Goal: Information Seeking & Learning: Learn about a topic

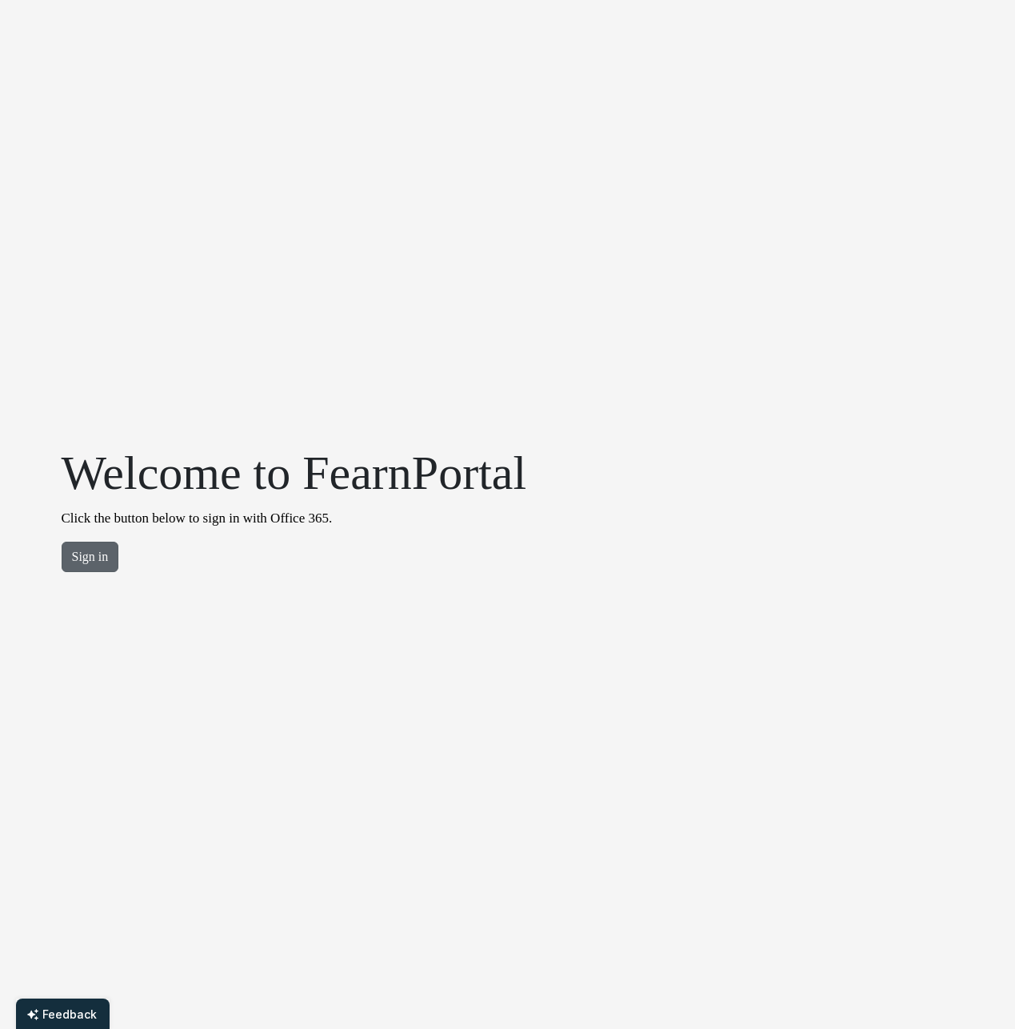
click at [78, 555] on button "Sign in" at bounding box center [91, 557] width 58 height 30
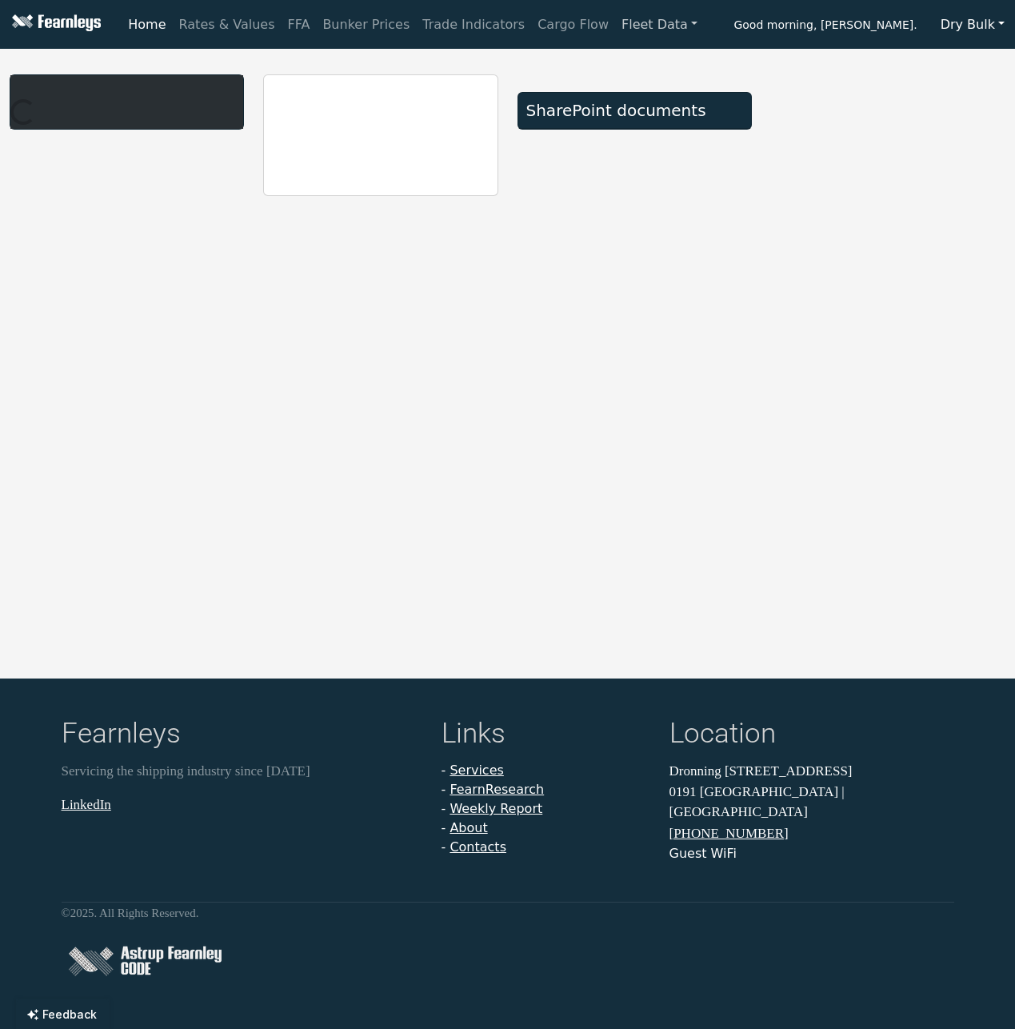
click at [629, 25] on link "Fleet Data" at bounding box center [659, 25] width 89 height 32
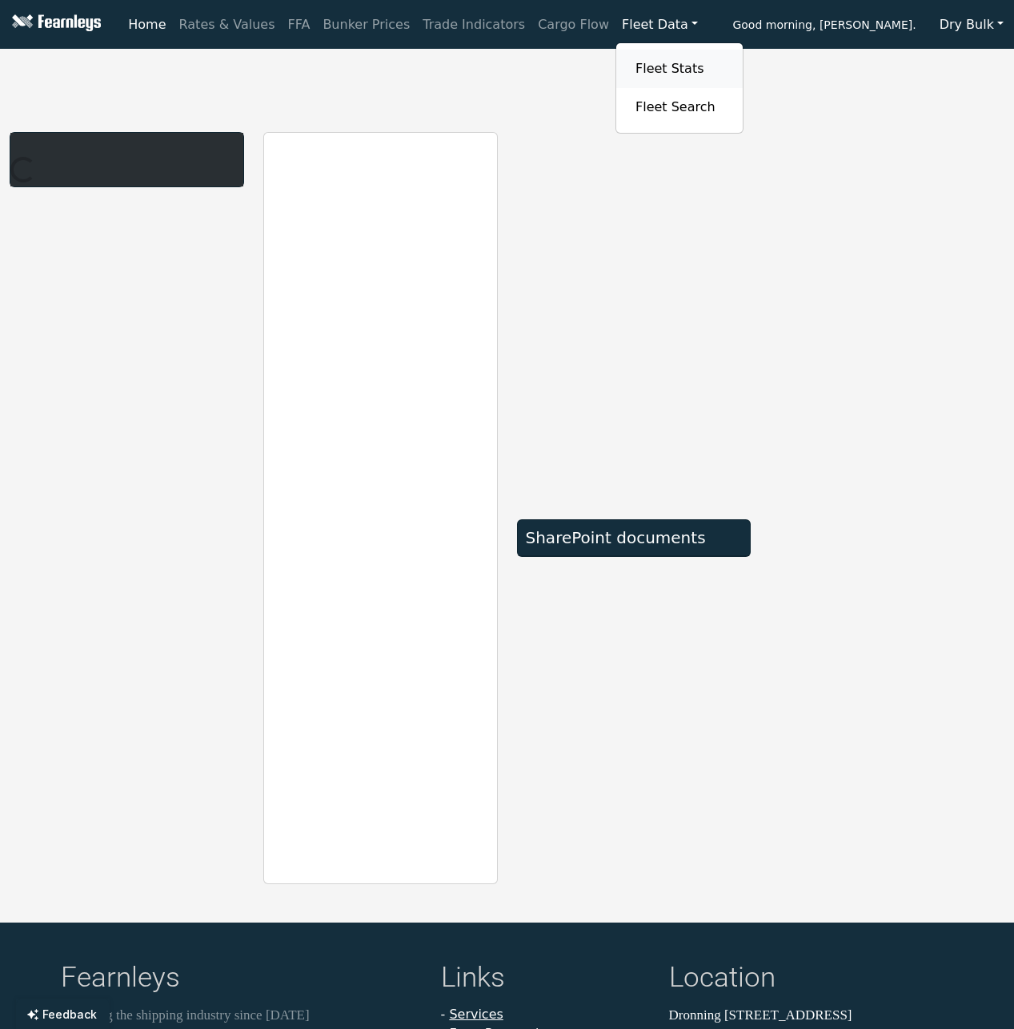
click at [629, 65] on link "Fleet Stats" at bounding box center [679, 69] width 101 height 32
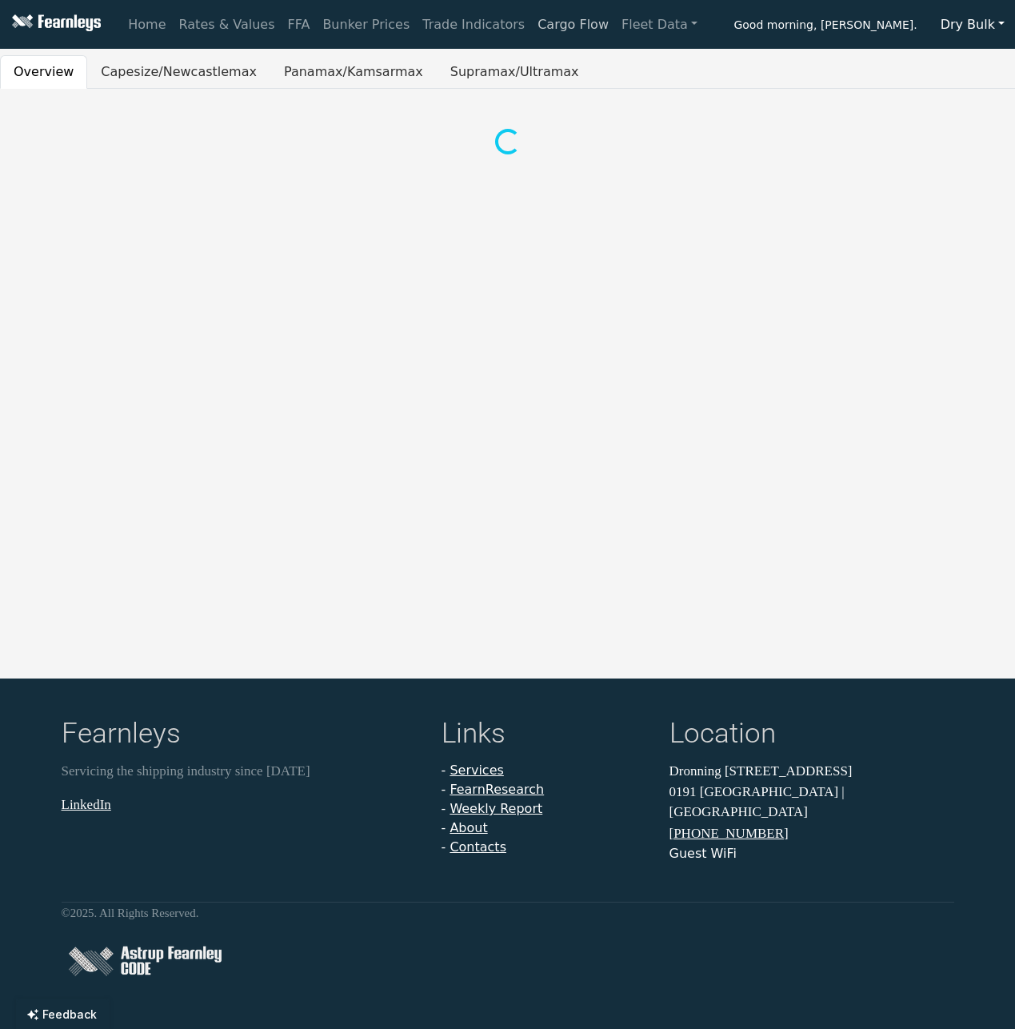
click at [531, 27] on link "Cargo Flow" at bounding box center [573, 25] width 84 height 32
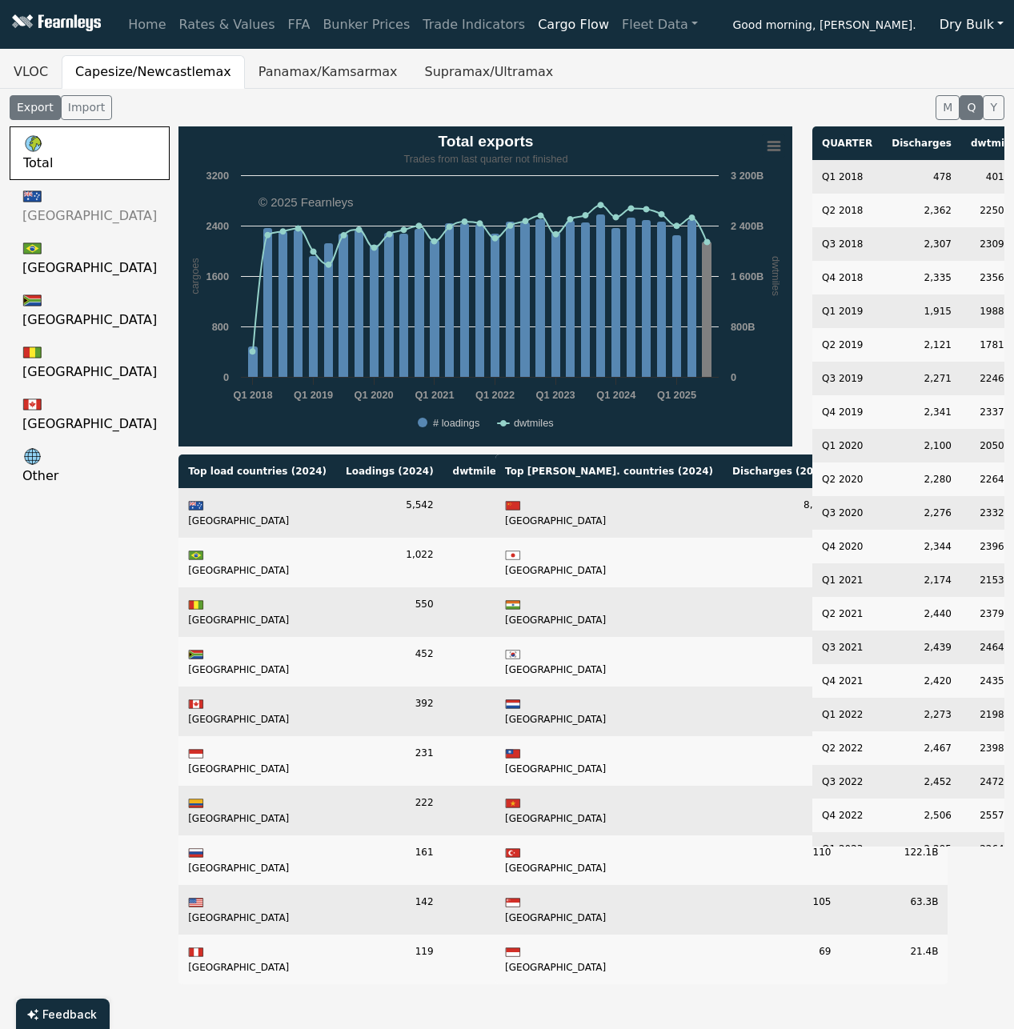
click at [55, 203] on link "Australia" at bounding box center [90, 206] width 160 height 52
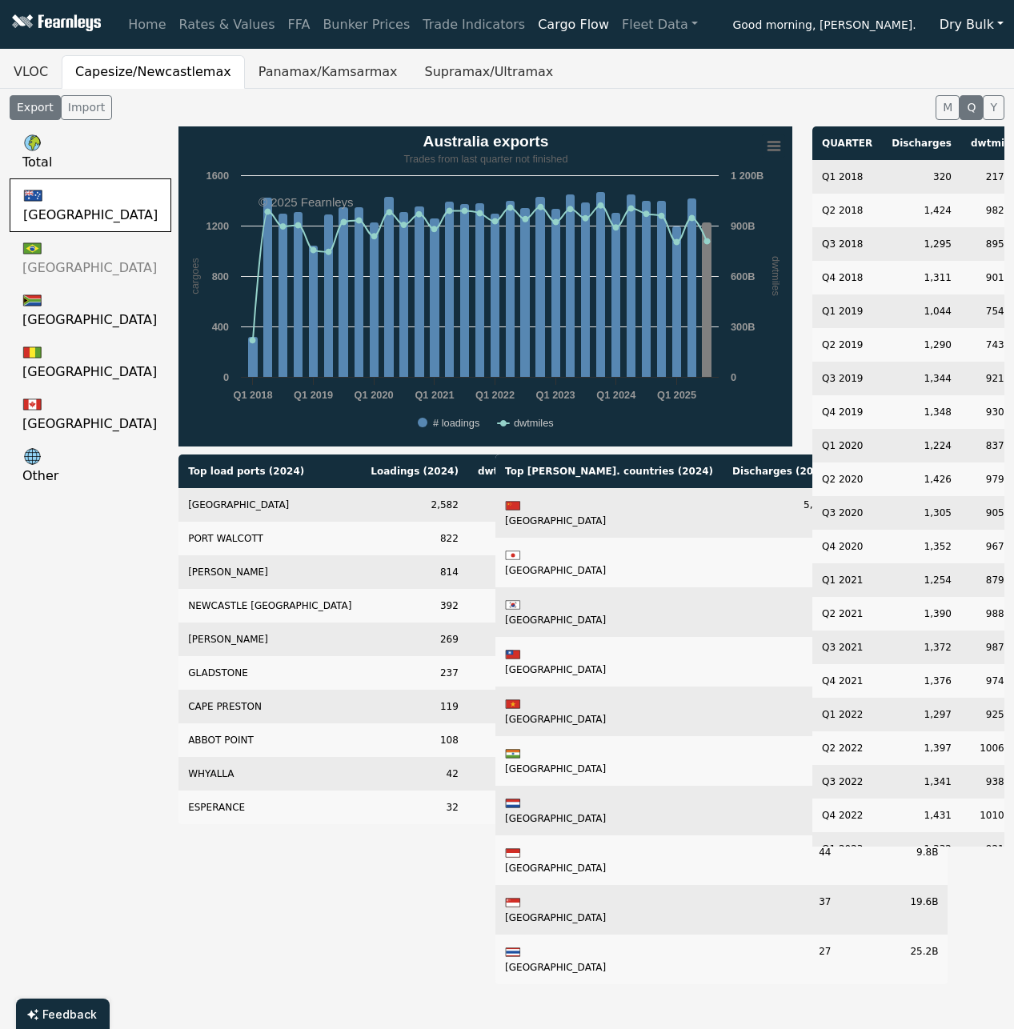
click at [57, 256] on link "Brazil" at bounding box center [91, 258] width 162 height 52
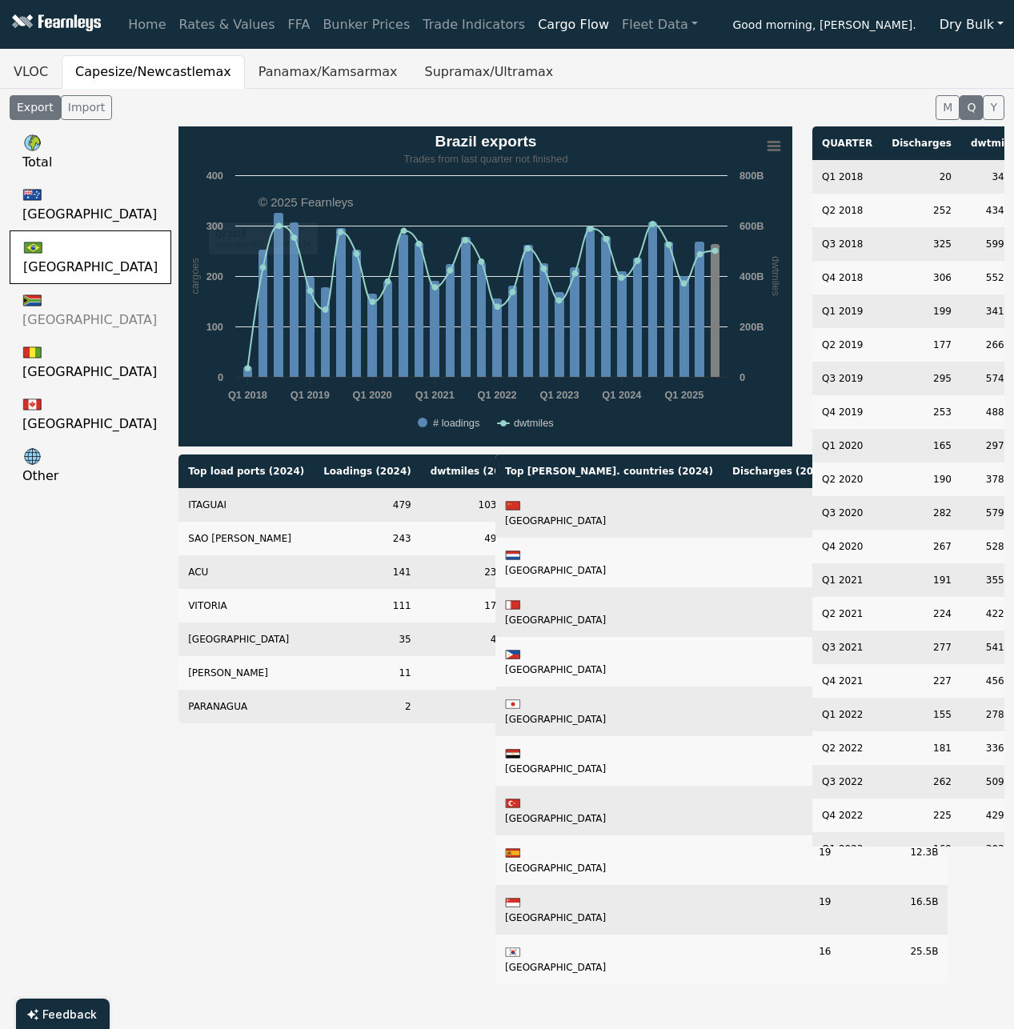
click at [21, 306] on Africa-QUARTER-export "South Africa" at bounding box center [91, 310] width 162 height 52
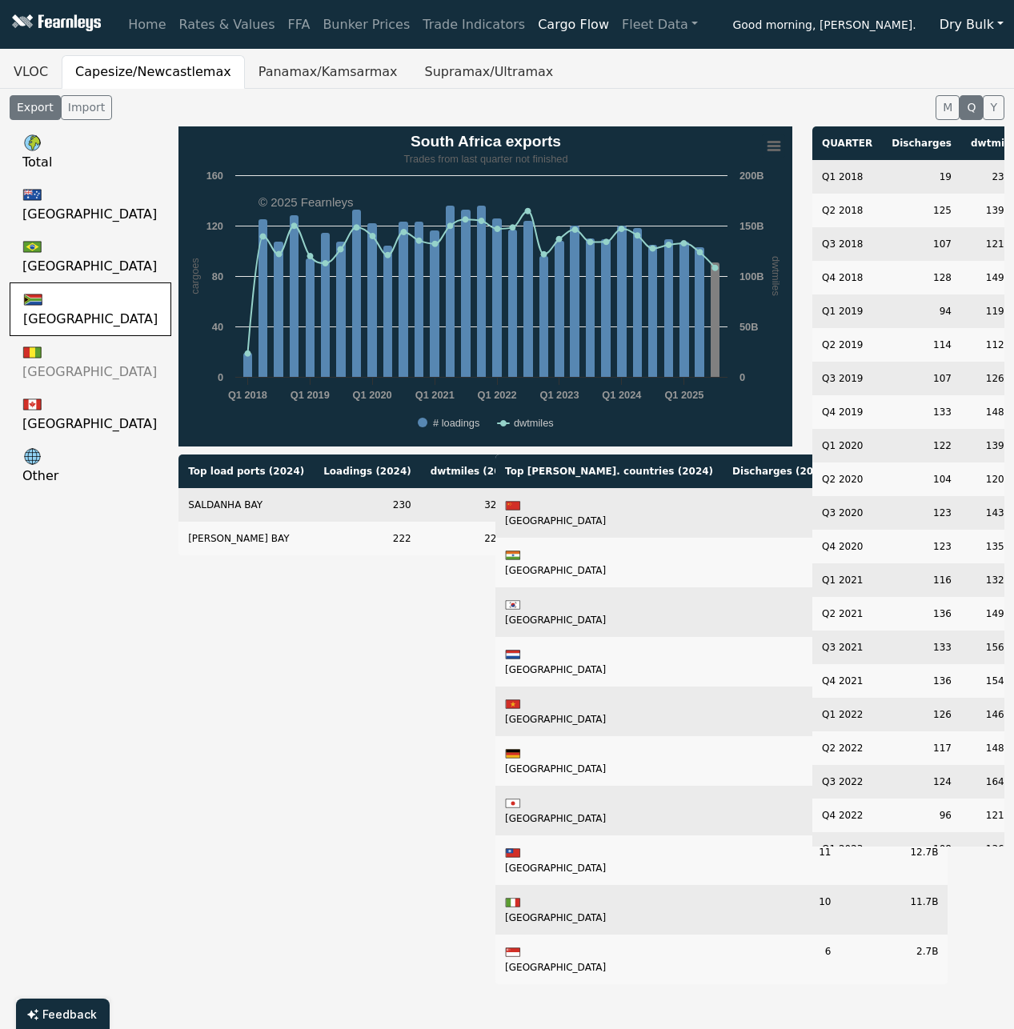
click at [54, 367] on link "Guinea" at bounding box center [91, 362] width 162 height 52
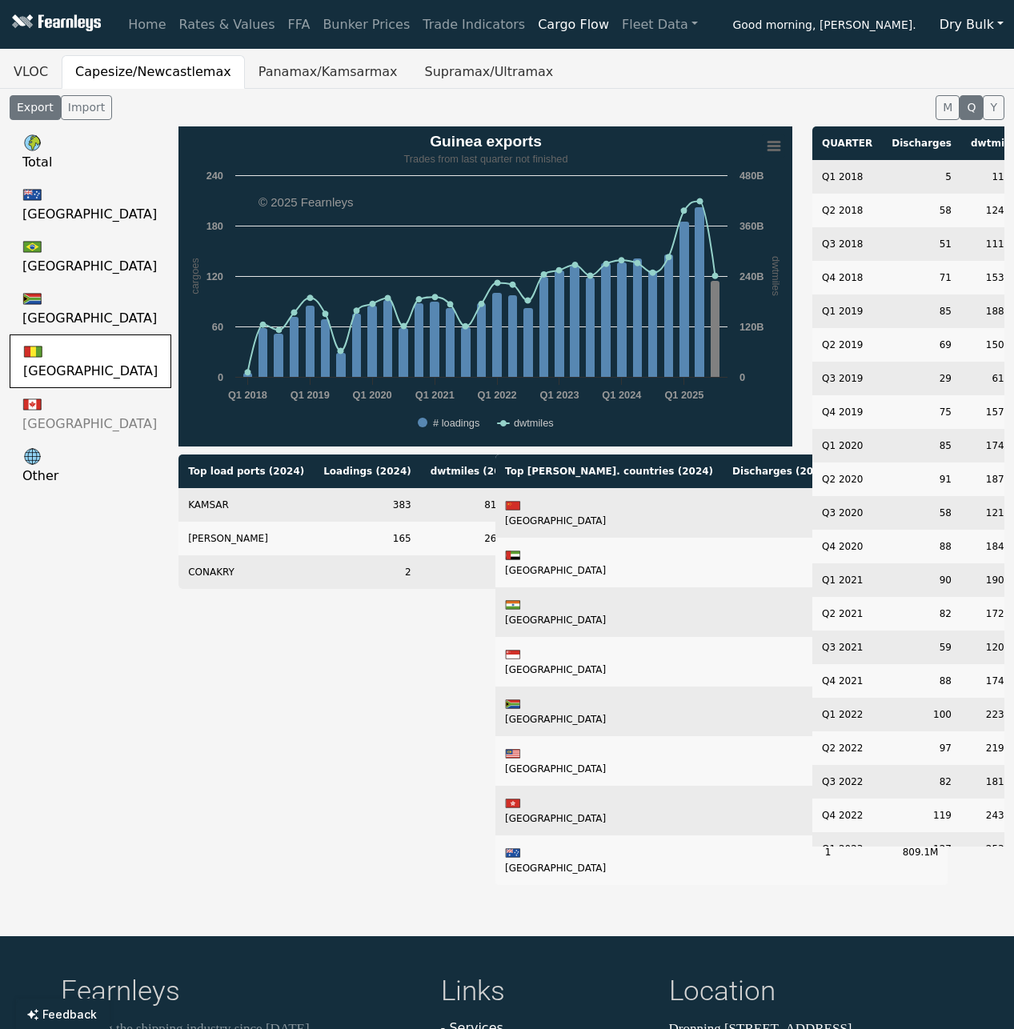
click at [58, 413] on link "Canada" at bounding box center [91, 414] width 162 height 52
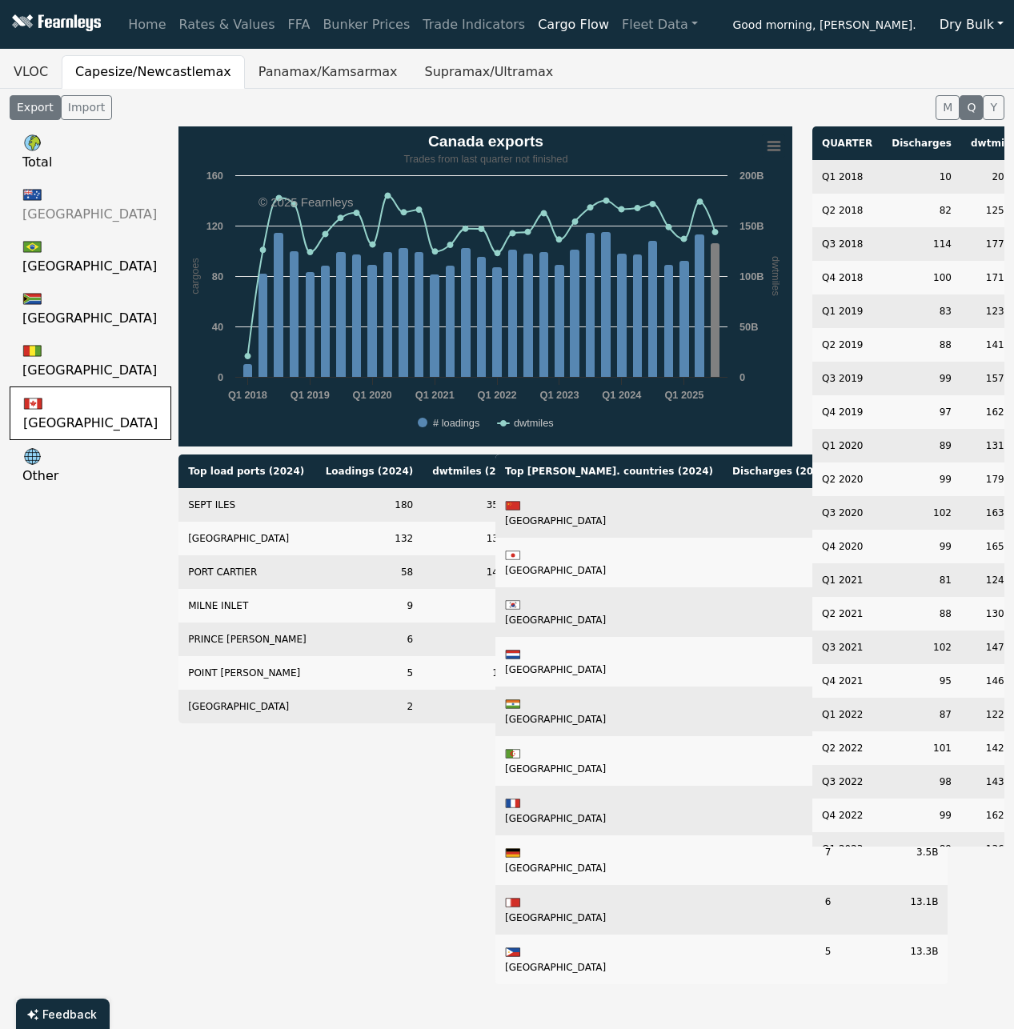
click at [73, 181] on link "Australia" at bounding box center [91, 204] width 162 height 52
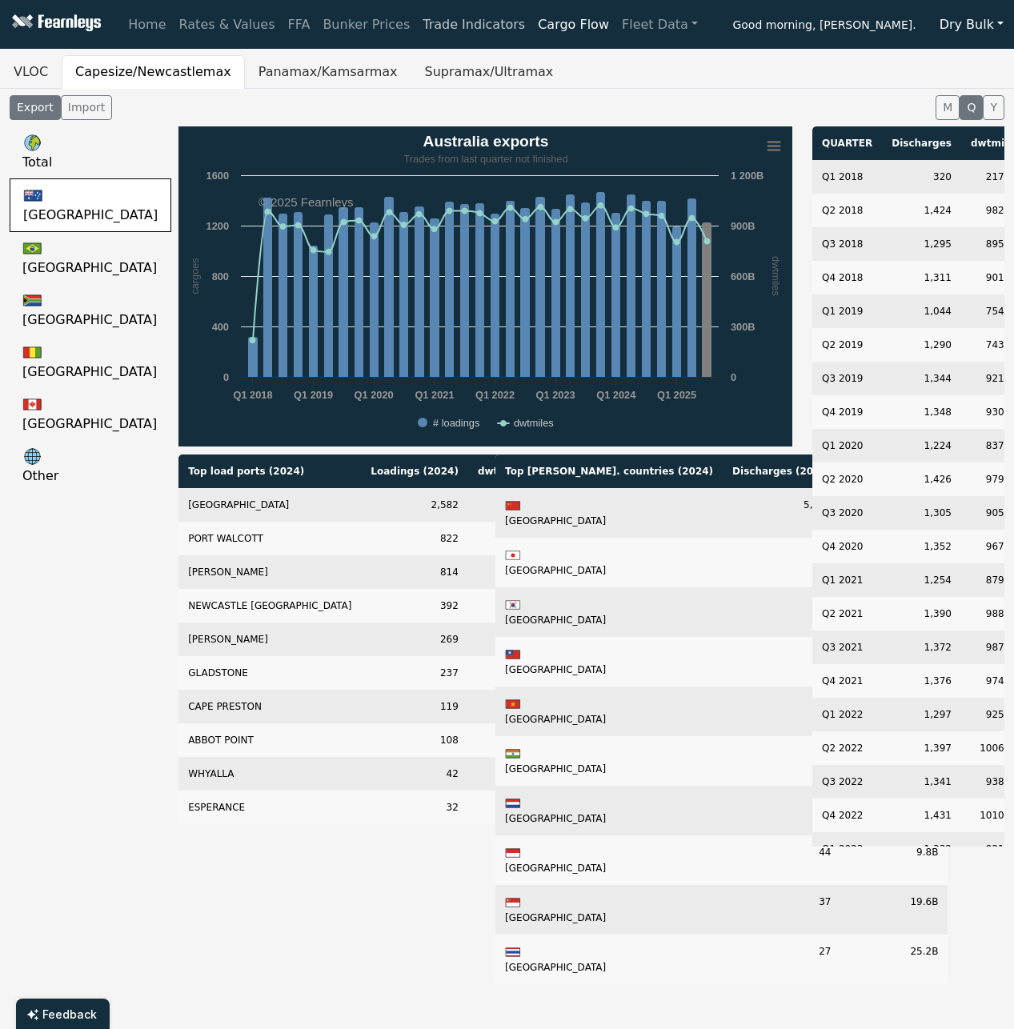
click at [451, 27] on link "Trade Indicators" at bounding box center [473, 25] width 115 height 32
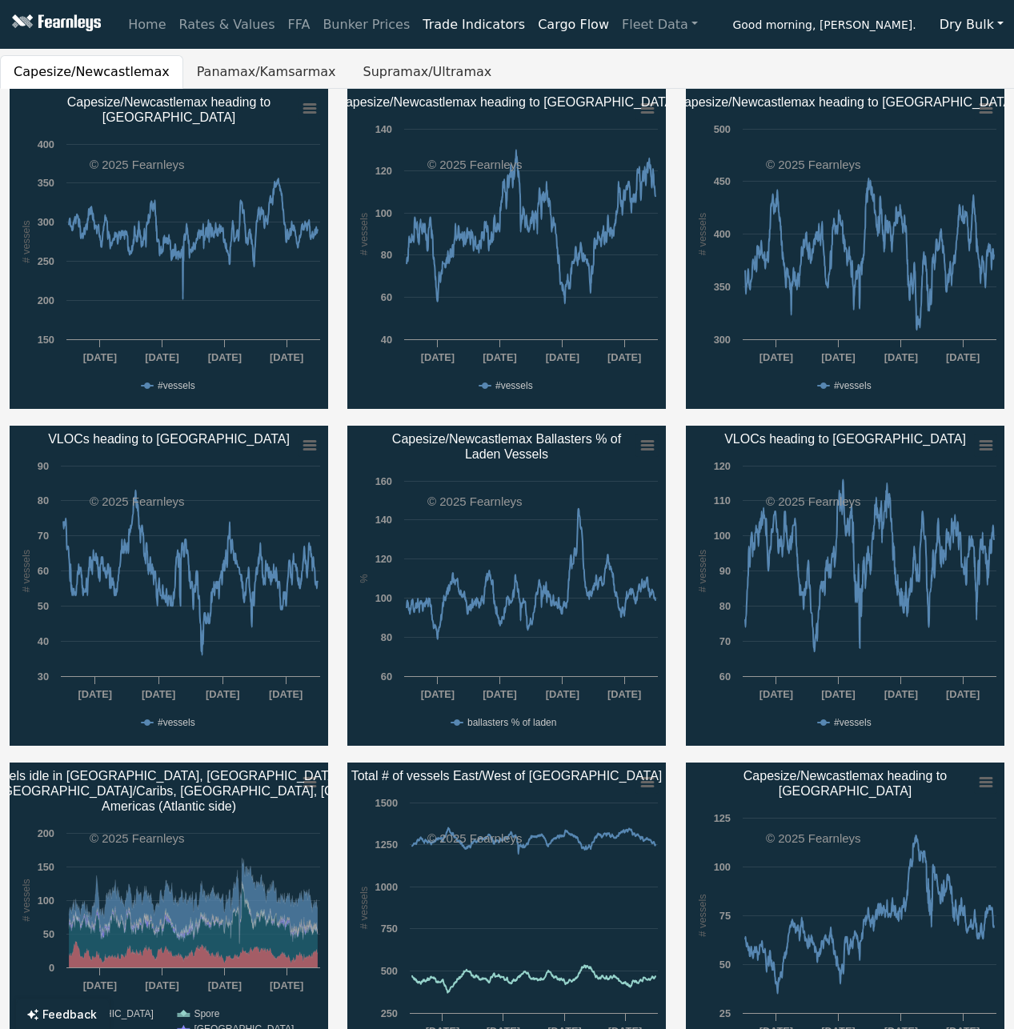
click at [427, 26] on link "Trade Indicators" at bounding box center [473, 25] width 115 height 32
click at [531, 28] on link "Cargo Flow" at bounding box center [573, 25] width 84 height 32
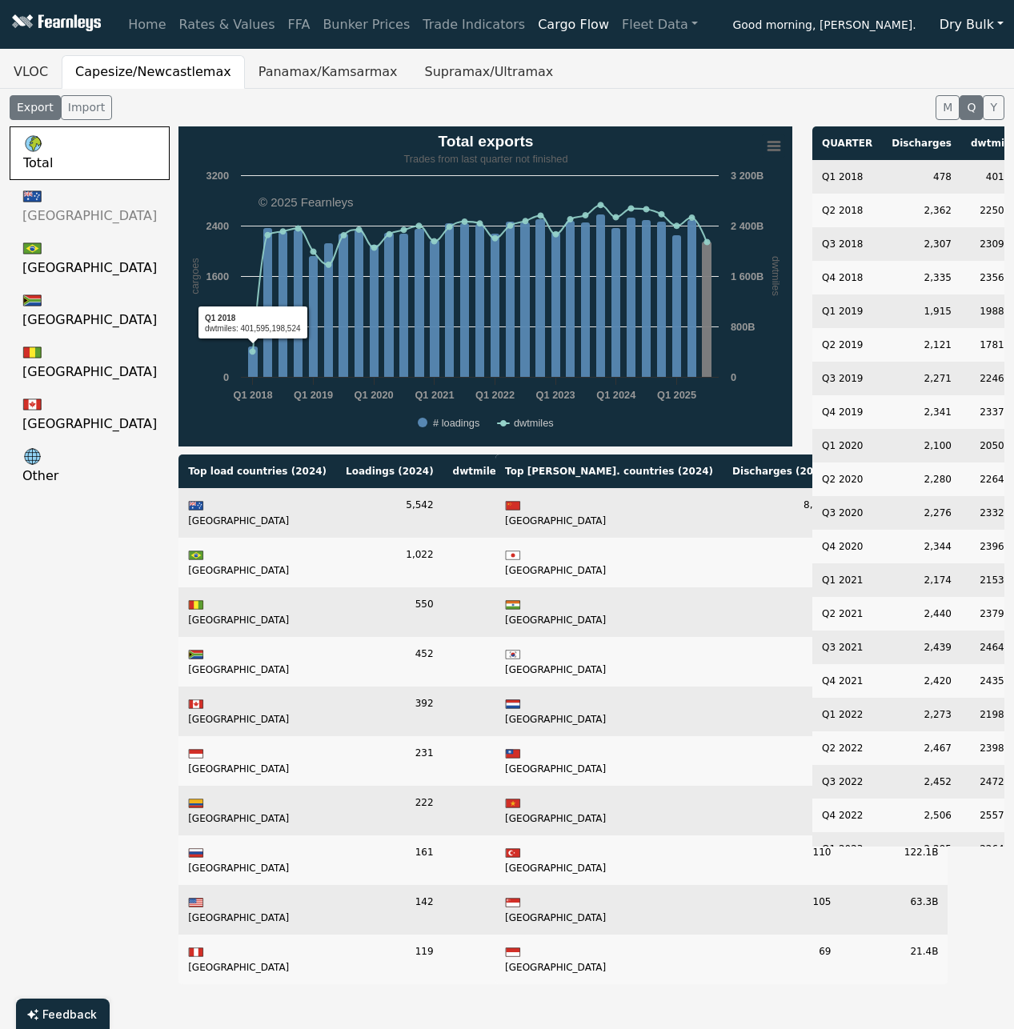
click at [71, 198] on link "Australia" at bounding box center [90, 206] width 160 height 52
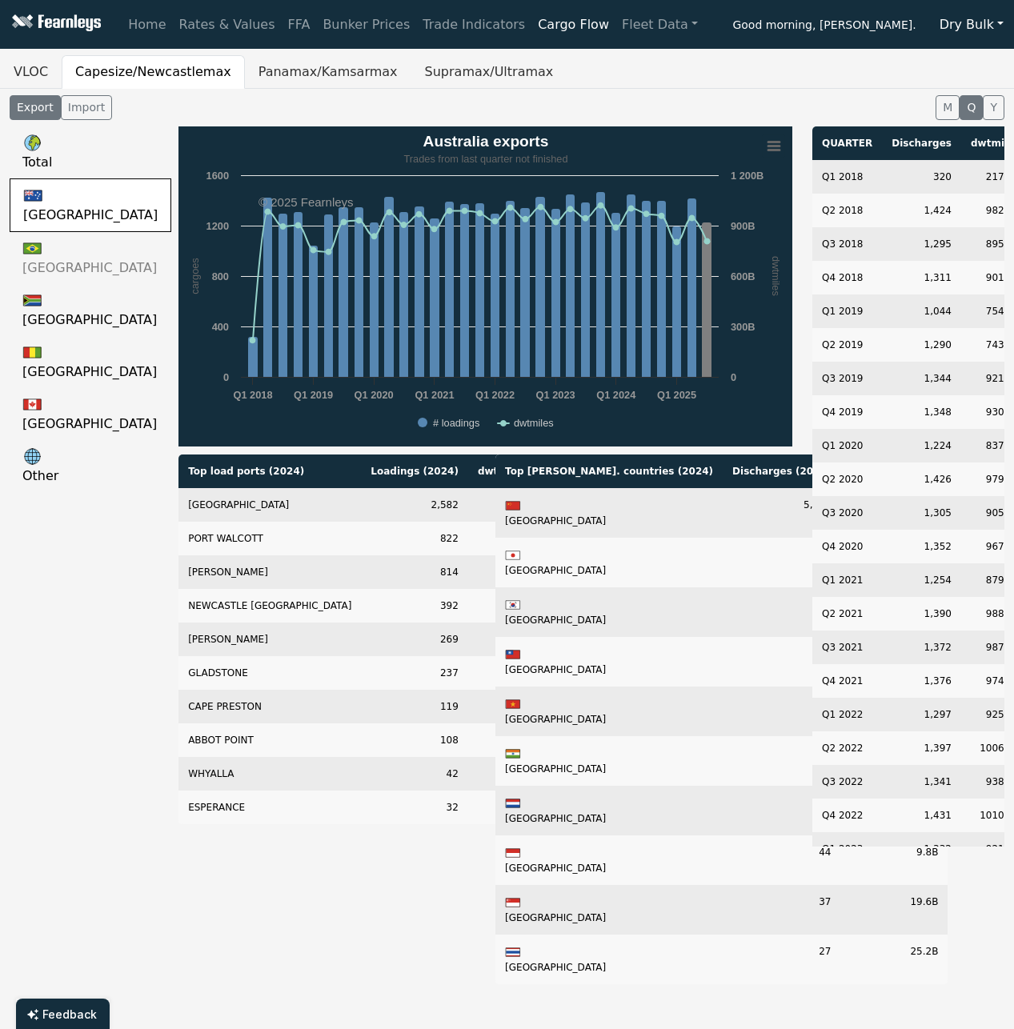
click at [78, 267] on link "Brazil" at bounding box center [91, 258] width 162 height 52
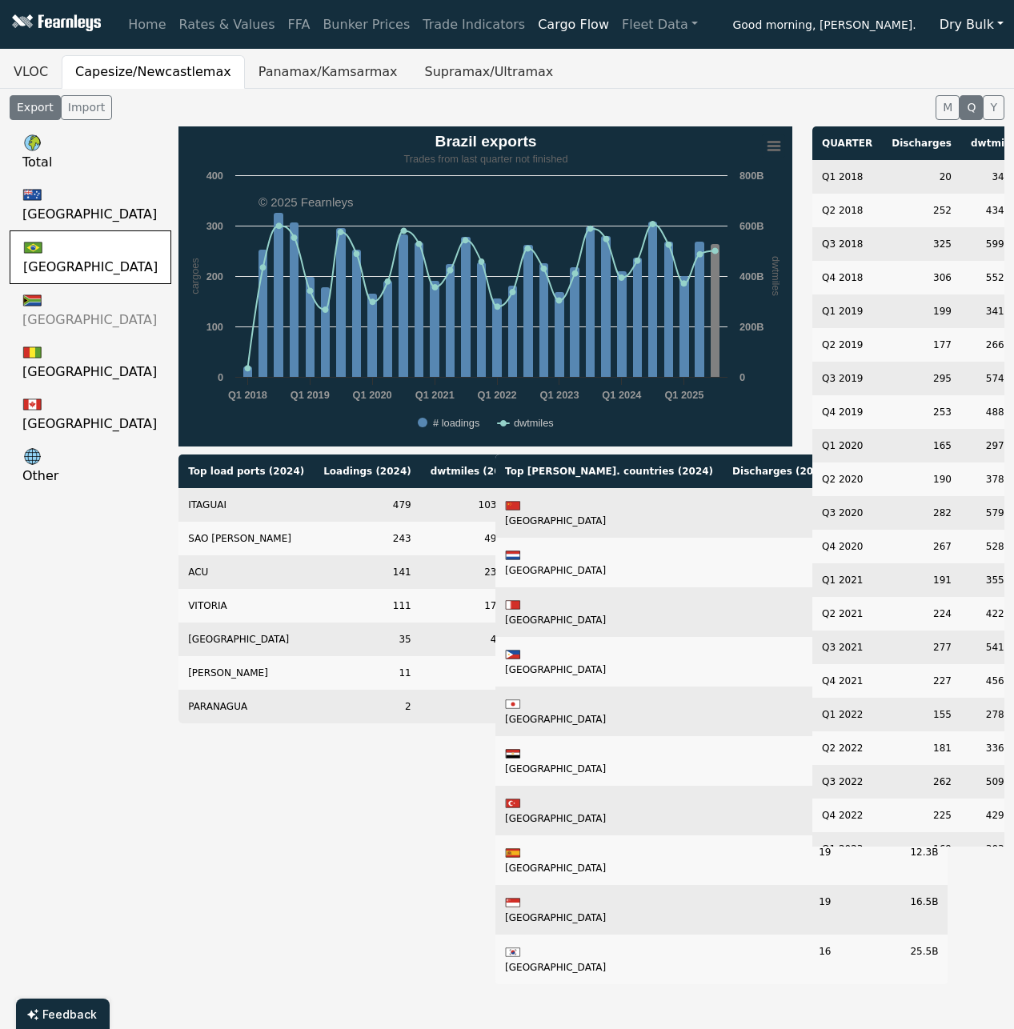
click at [74, 301] on Africa-QUARTER-export "South Africa" at bounding box center [91, 310] width 162 height 52
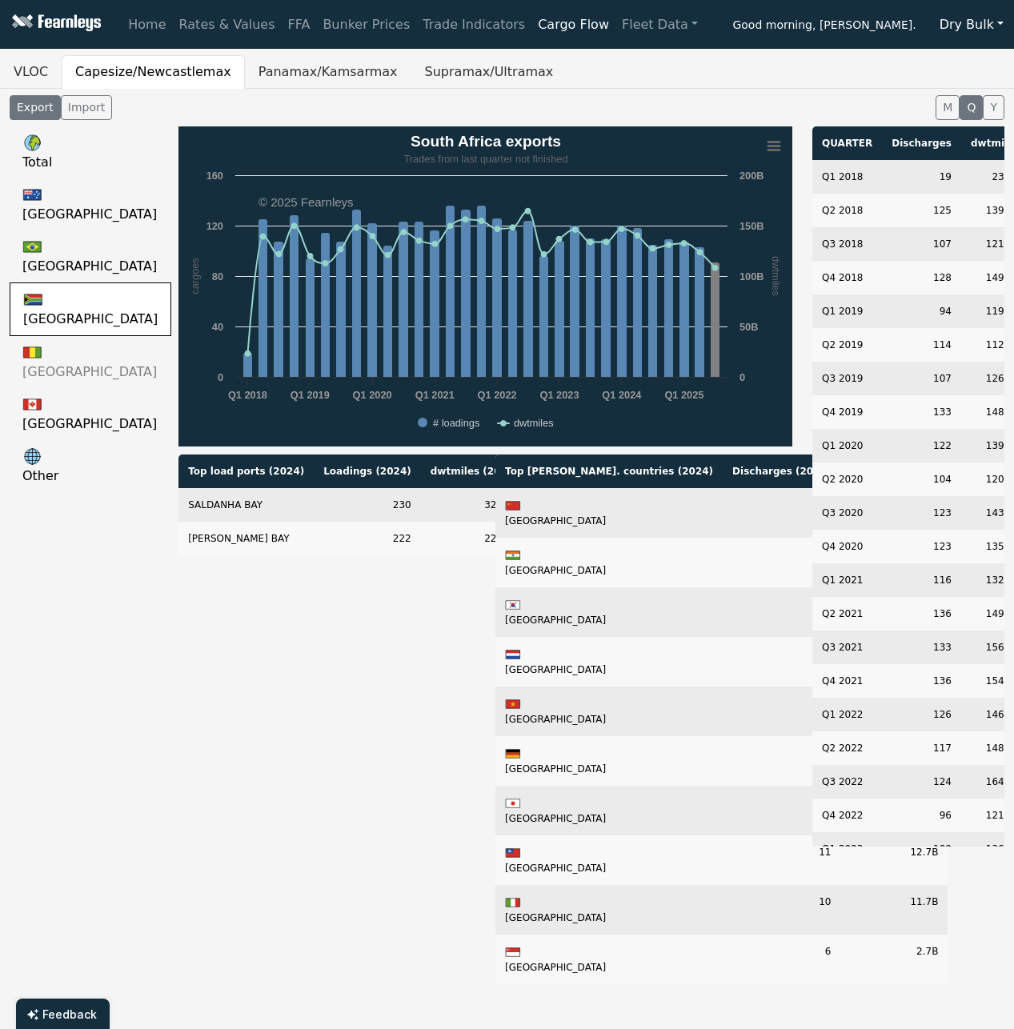
click at [65, 342] on link "Guinea" at bounding box center [91, 362] width 162 height 52
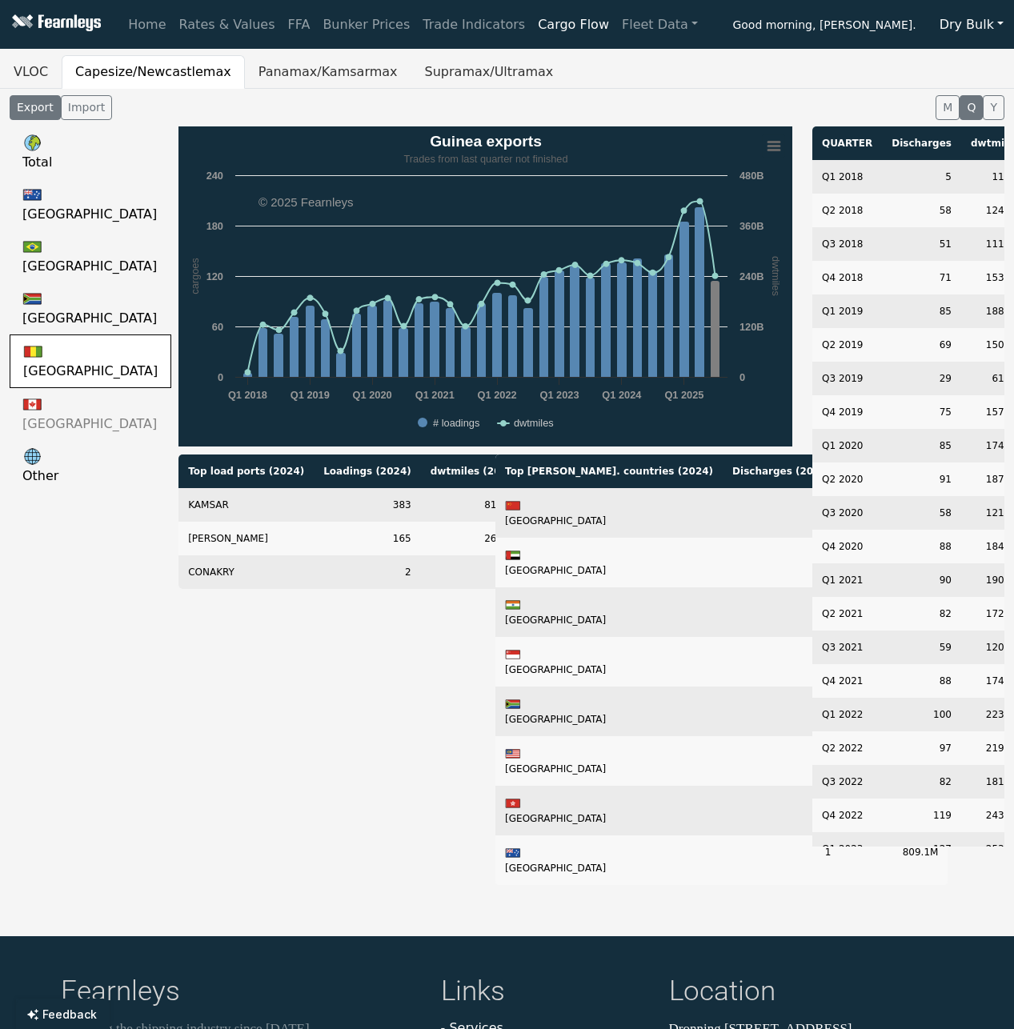
click at [72, 416] on link "Canada" at bounding box center [91, 414] width 162 height 52
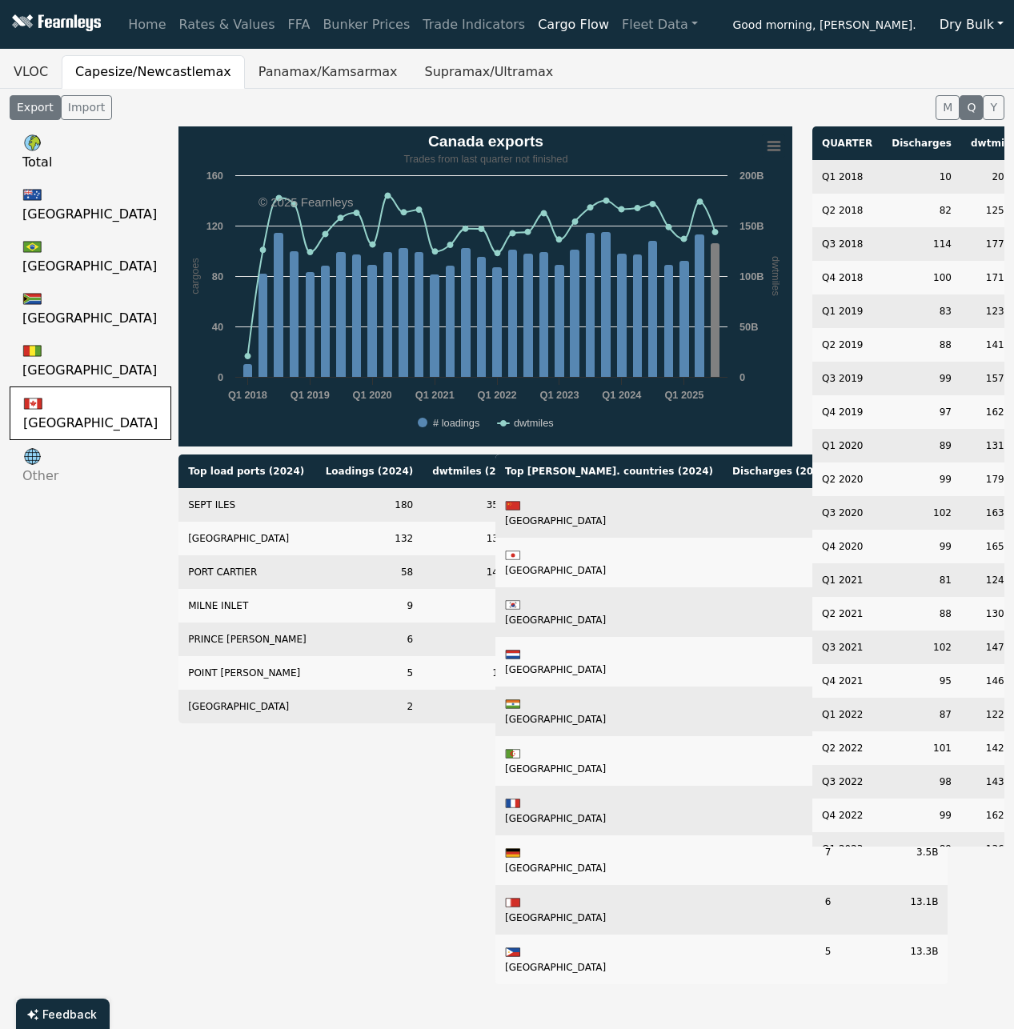
click at [63, 447] on link "Other" at bounding box center [91, 466] width 162 height 52
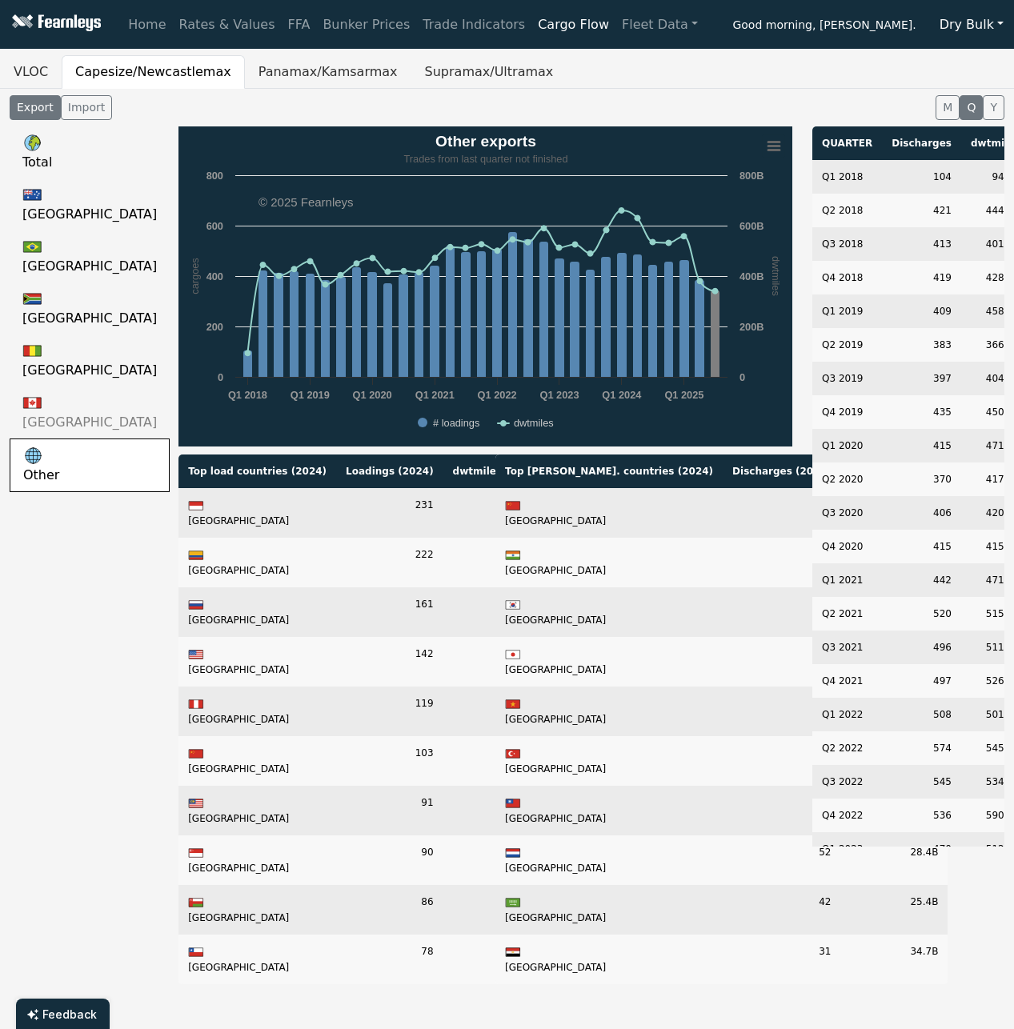
click at [65, 407] on link "Canada" at bounding box center [90, 413] width 160 height 52
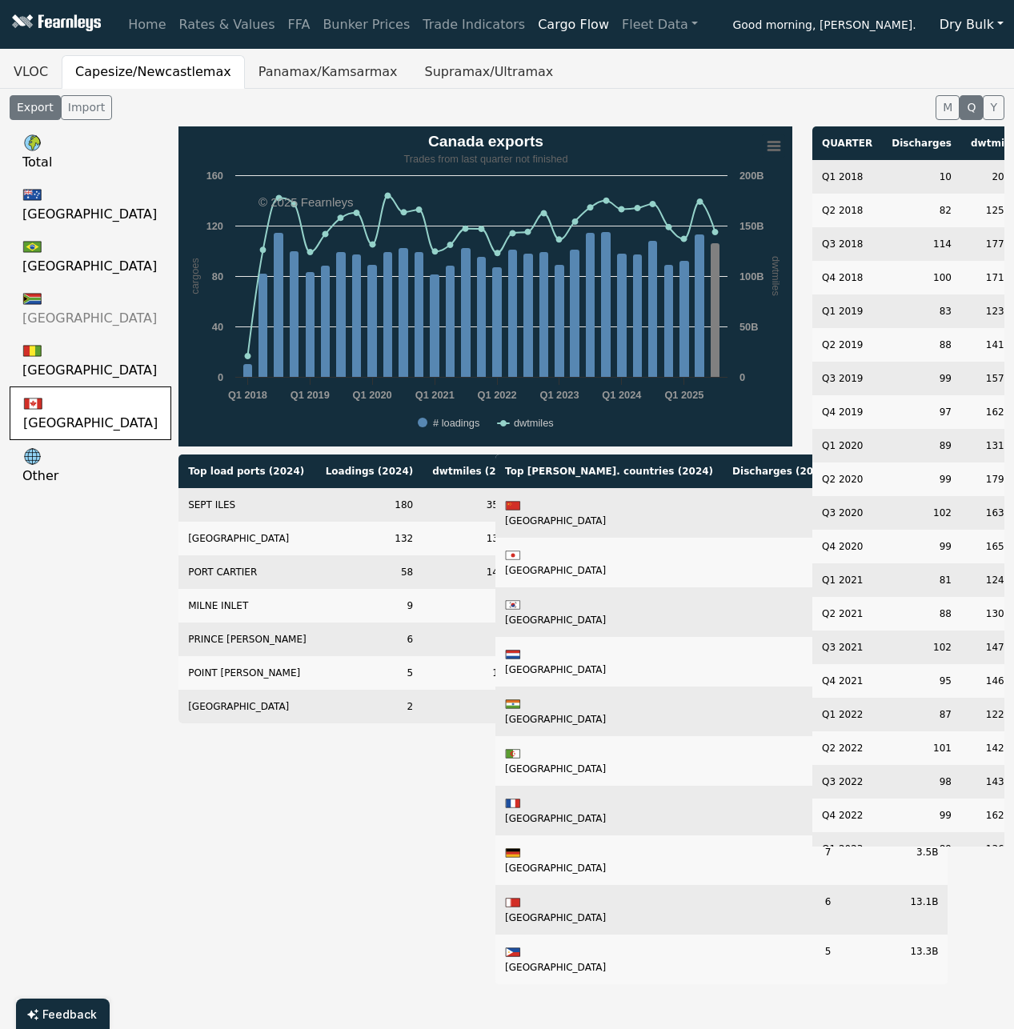
click at [74, 325] on Africa-QUARTER-export "South Africa" at bounding box center [91, 308] width 162 height 52
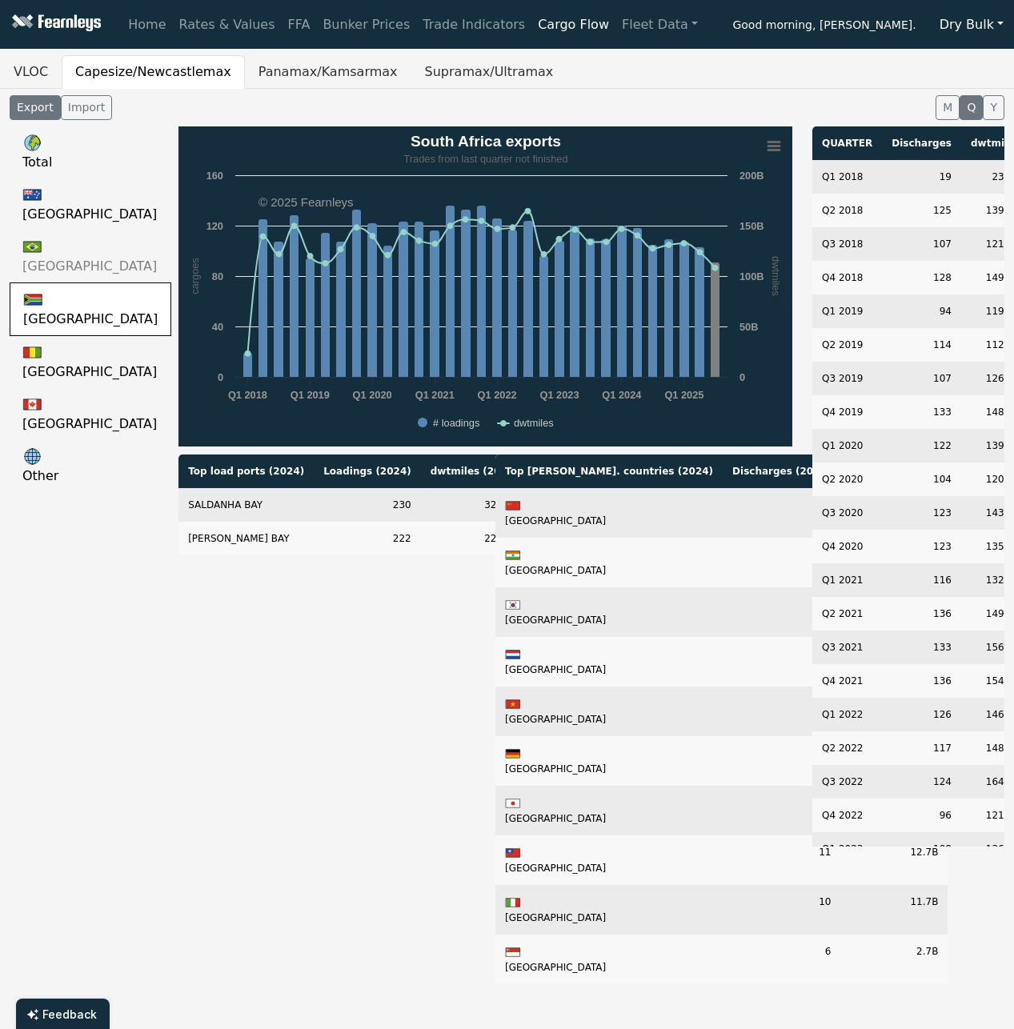
click at [80, 236] on link "Brazil" at bounding box center [91, 256] width 162 height 52
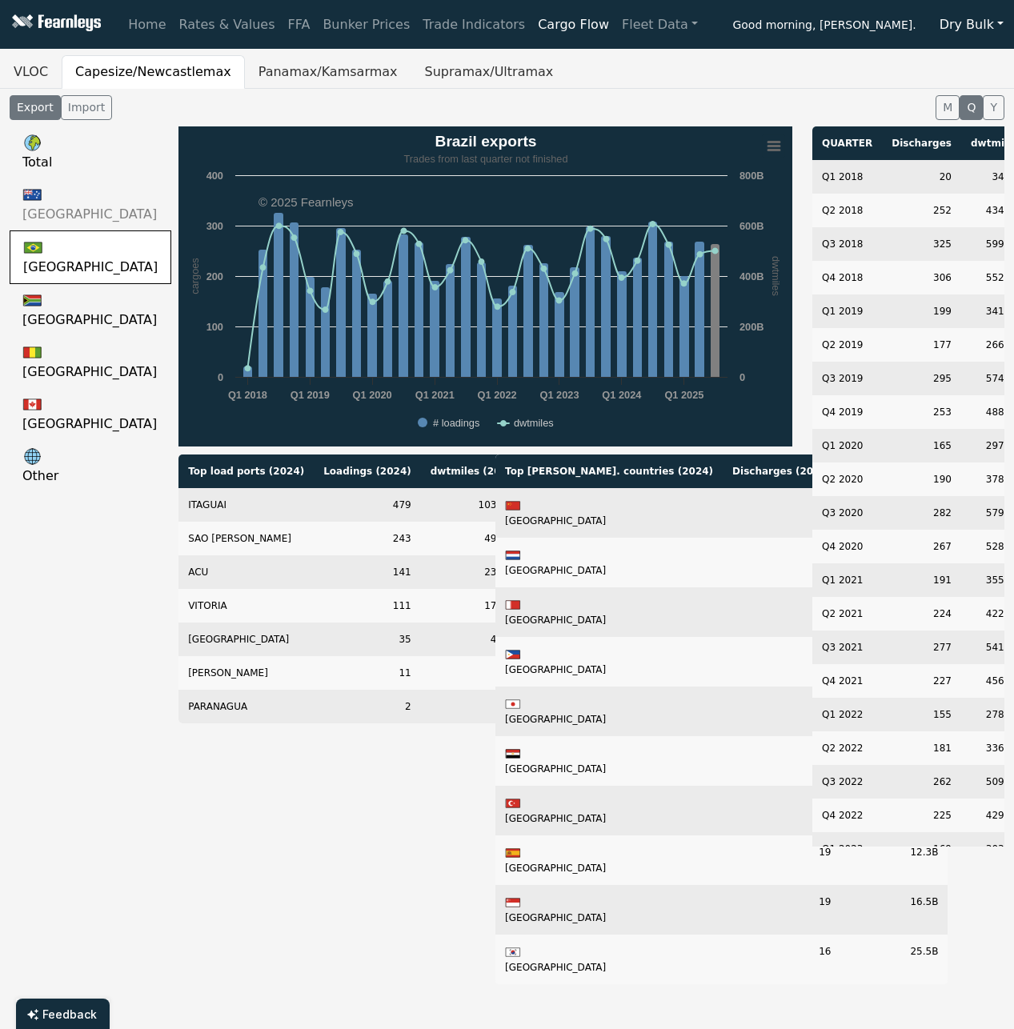
click at [86, 207] on link "Australia" at bounding box center [91, 204] width 162 height 52
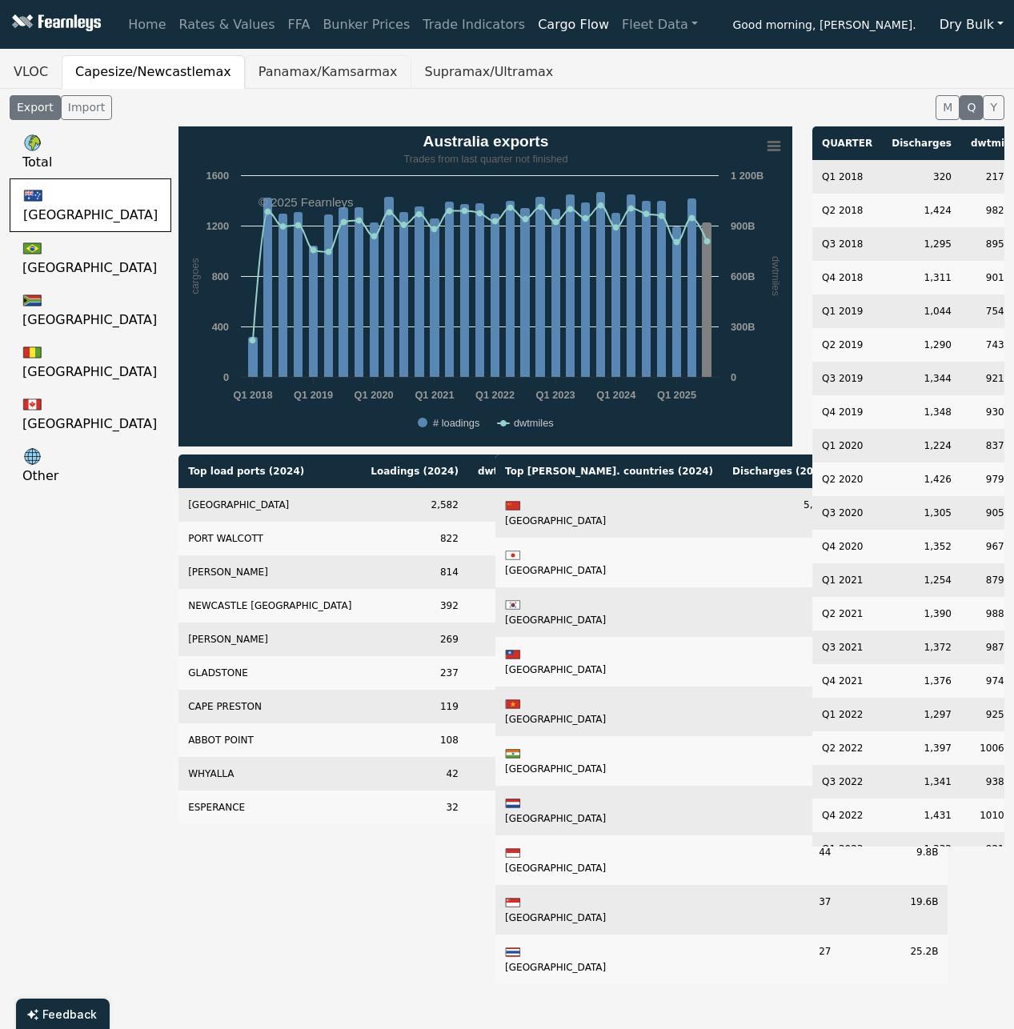
click at [285, 62] on button "Panamax/Kamsarmax" at bounding box center [328, 72] width 166 height 34
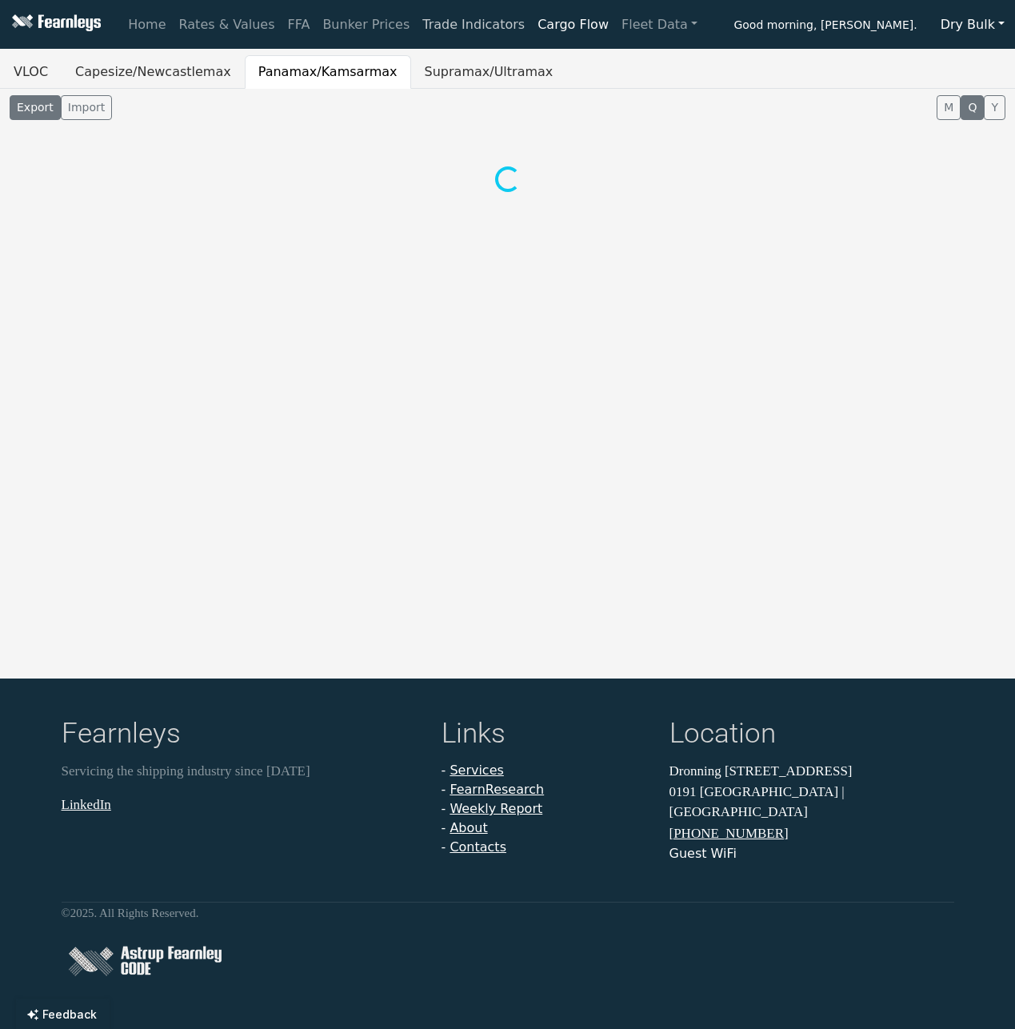
click at [451, 25] on link "Trade Indicators" at bounding box center [473, 25] width 115 height 32
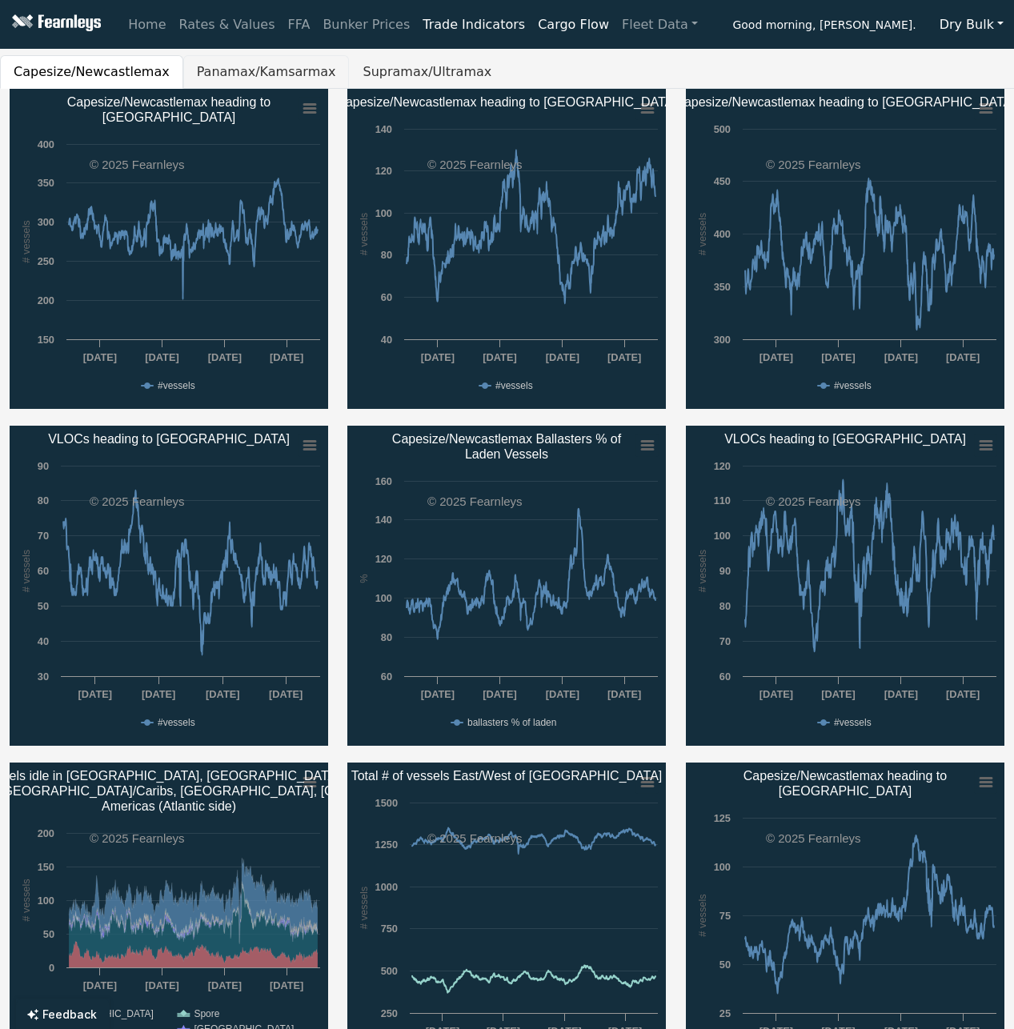
click at [246, 66] on button "Panamax/Kamsarmax" at bounding box center [266, 72] width 166 height 34
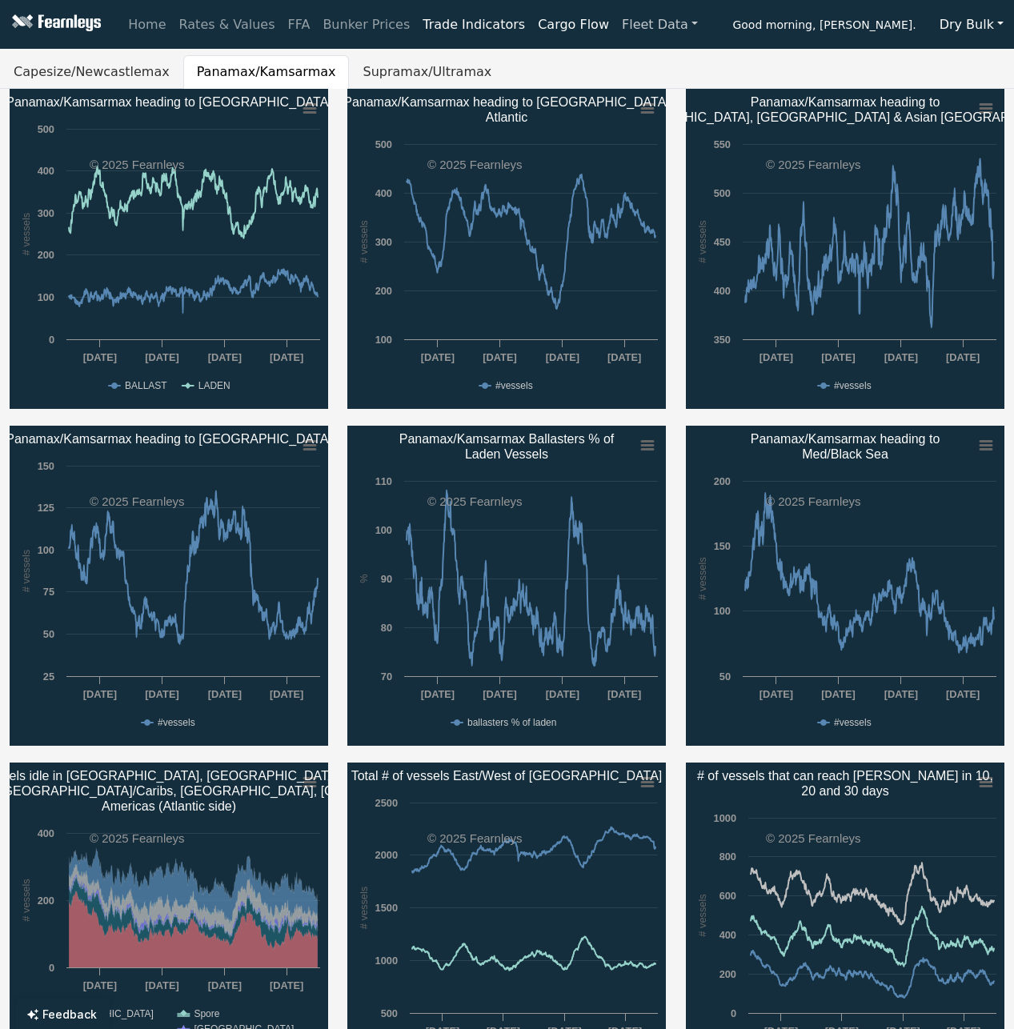
click at [615, 23] on link "Fleet Data" at bounding box center [659, 25] width 89 height 32
click at [629, 65] on link "Fleet Stats" at bounding box center [679, 69] width 101 height 32
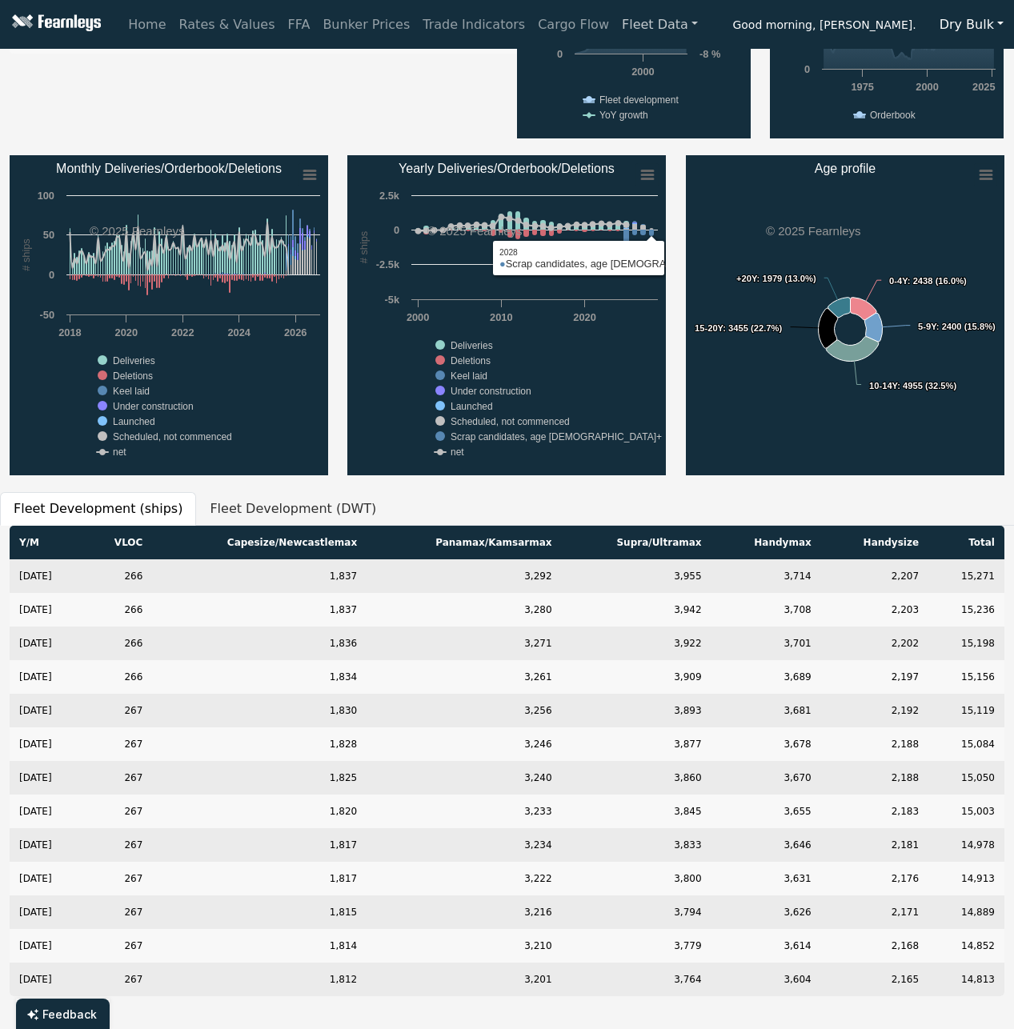
scroll to position [320, 0]
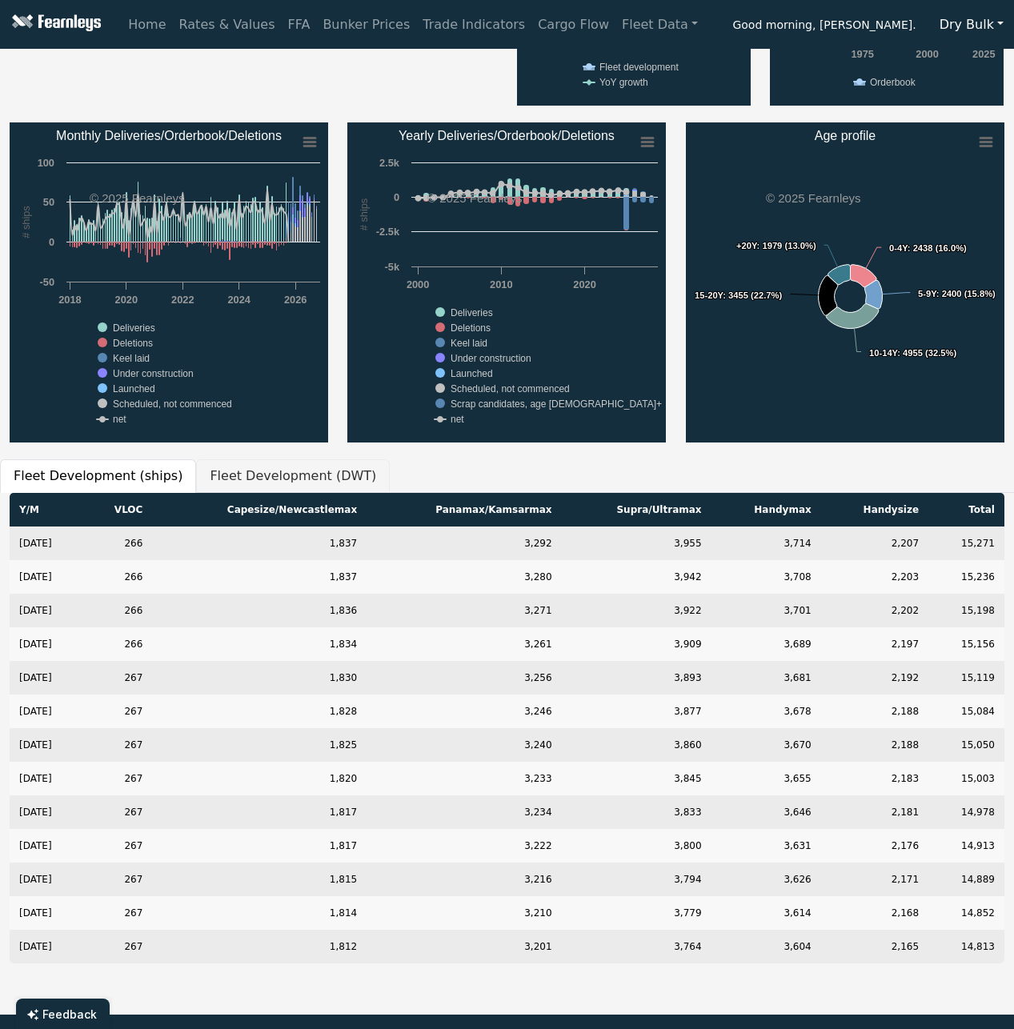
click at [265, 465] on button "Fleet Development (DWT)" at bounding box center [293, 476] width 194 height 34
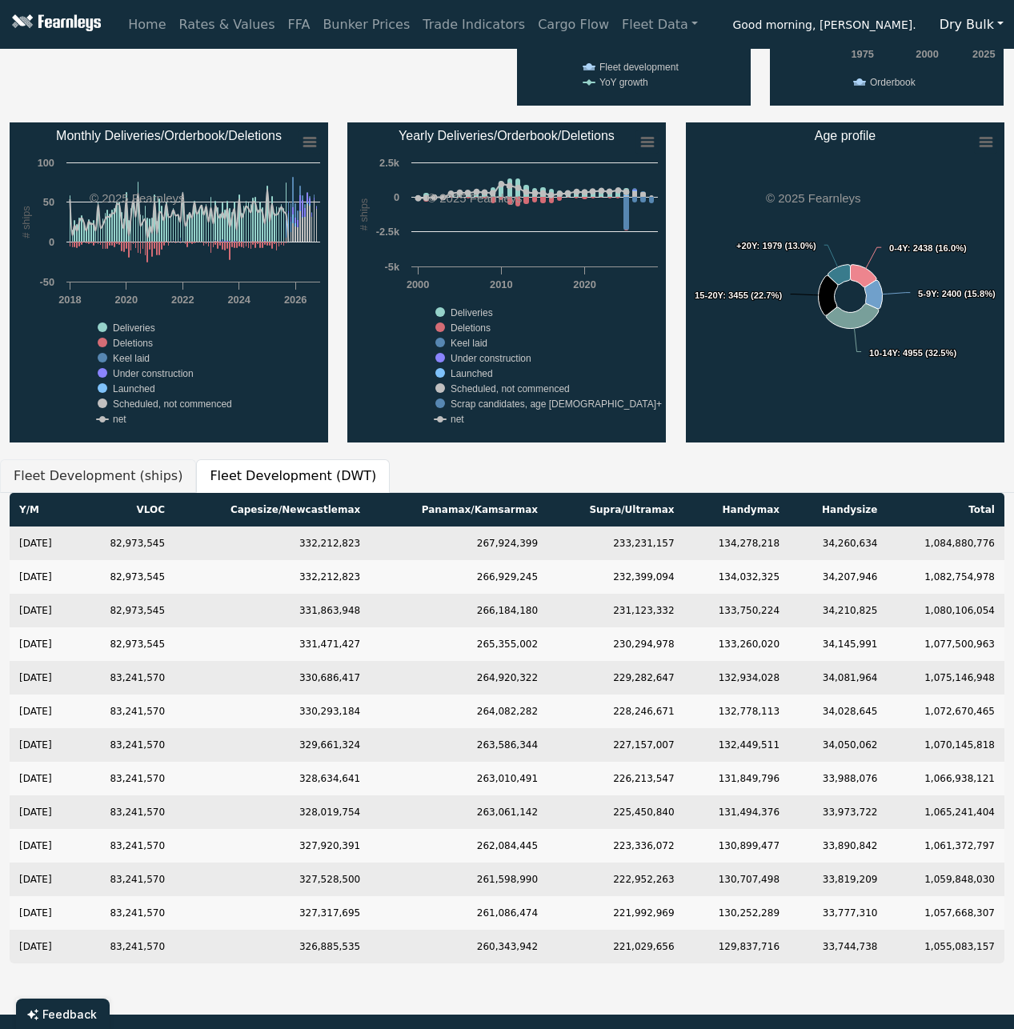
click at [143, 467] on button "Fleet Development (ships)" at bounding box center [98, 476] width 196 height 34
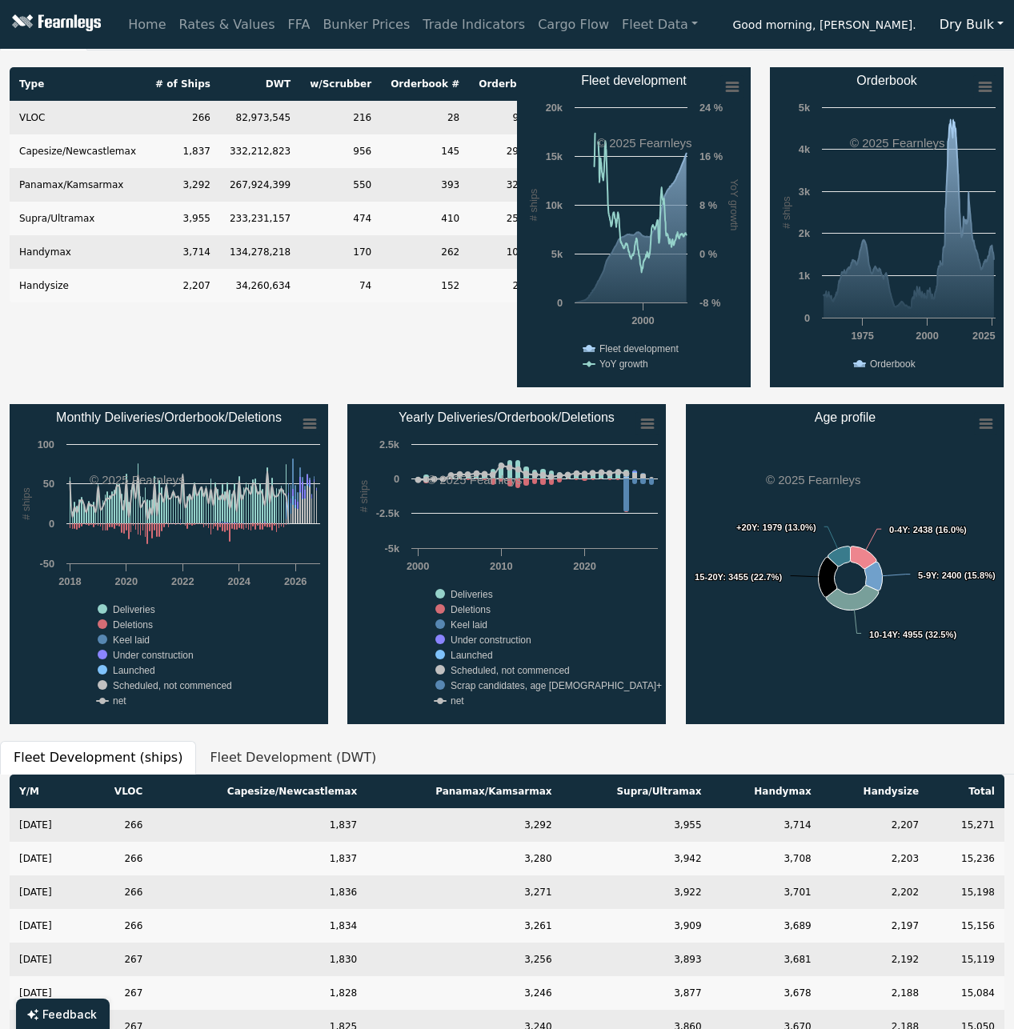
scroll to position [0, 0]
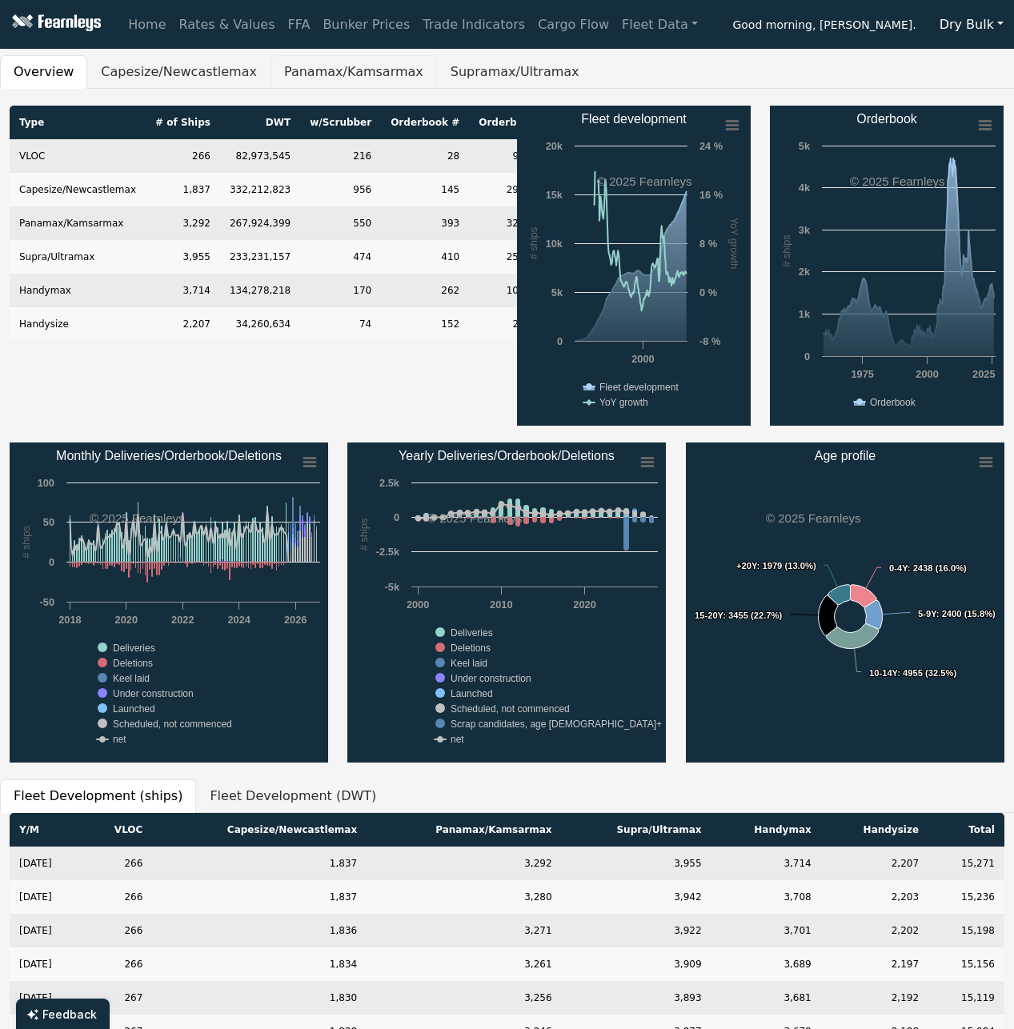
click at [314, 72] on button "Panamax/Kamsarmax" at bounding box center [353, 72] width 166 height 34
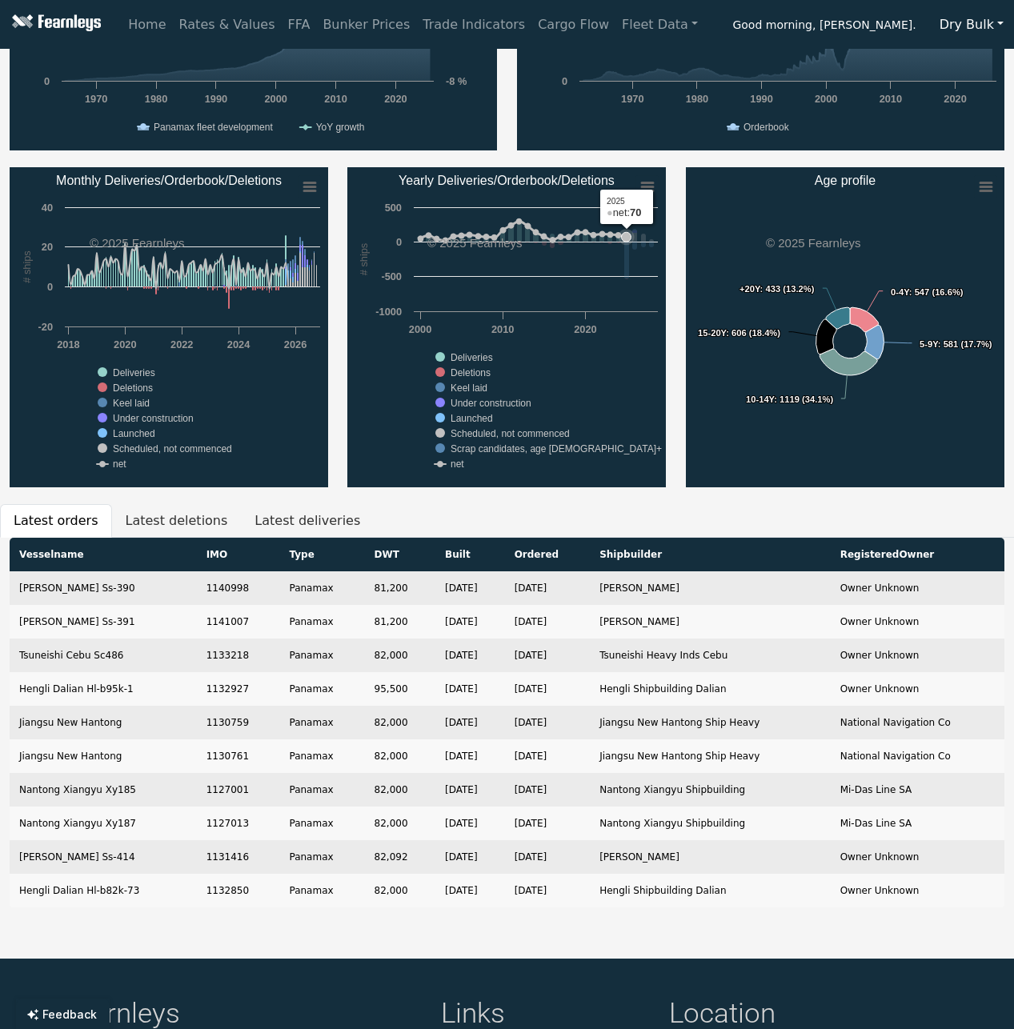
scroll to position [320, 0]
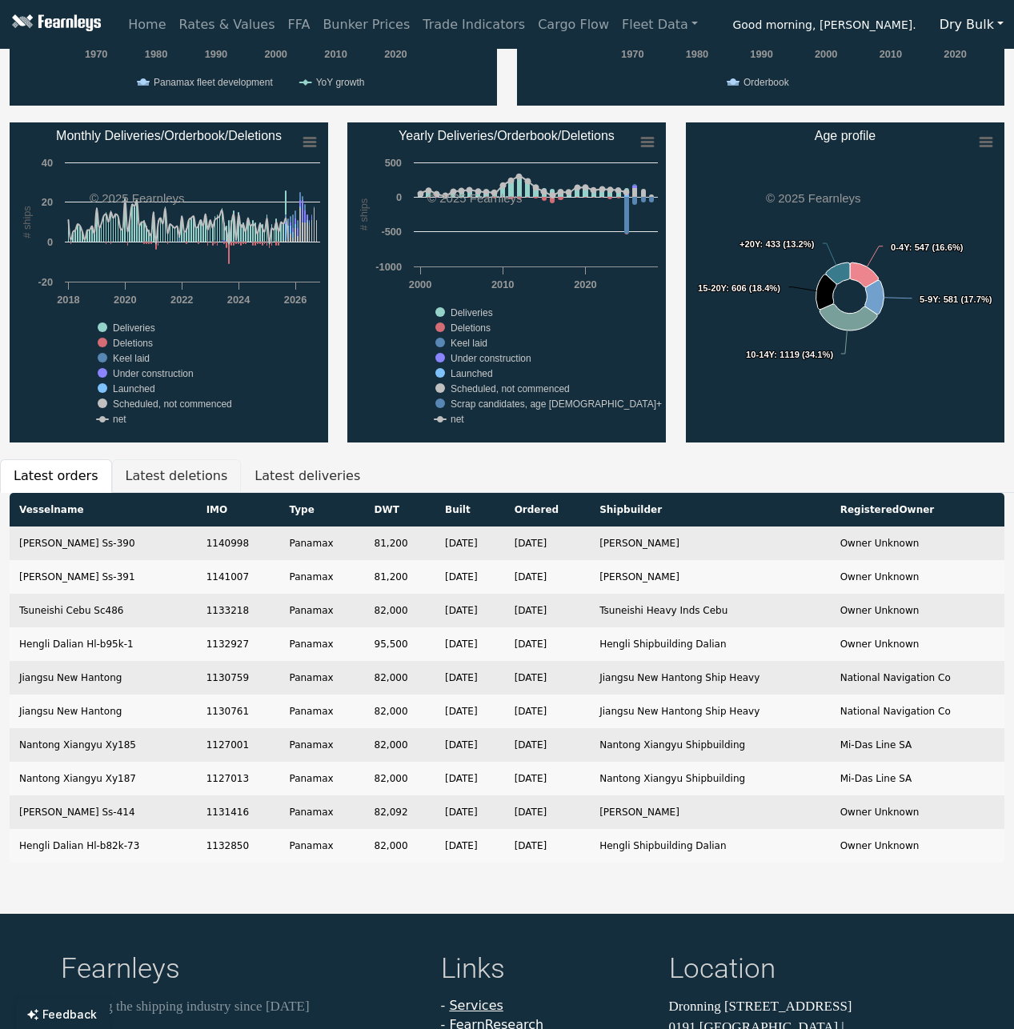
click at [188, 464] on button "Latest deletions" at bounding box center [177, 476] width 130 height 34
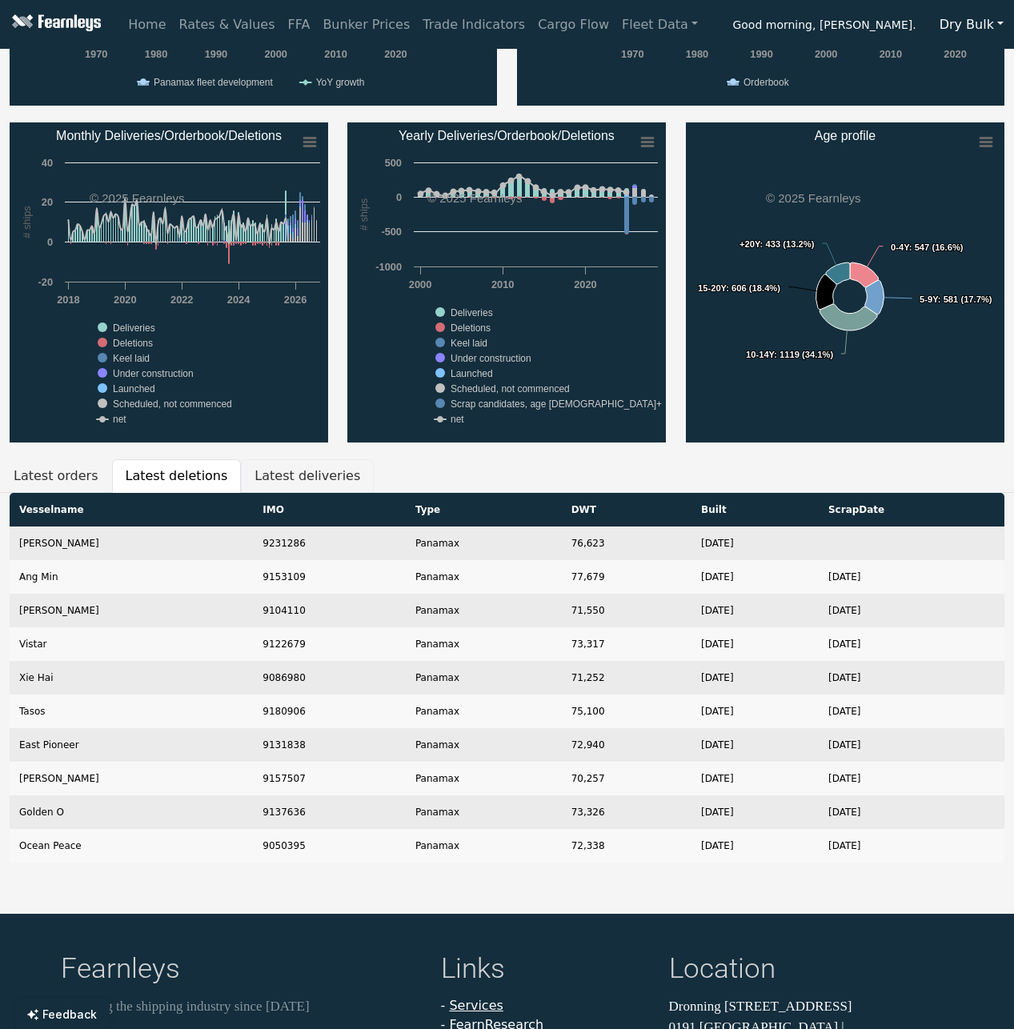
click at [278, 464] on button "Latest deliveries" at bounding box center [307, 476] width 133 height 34
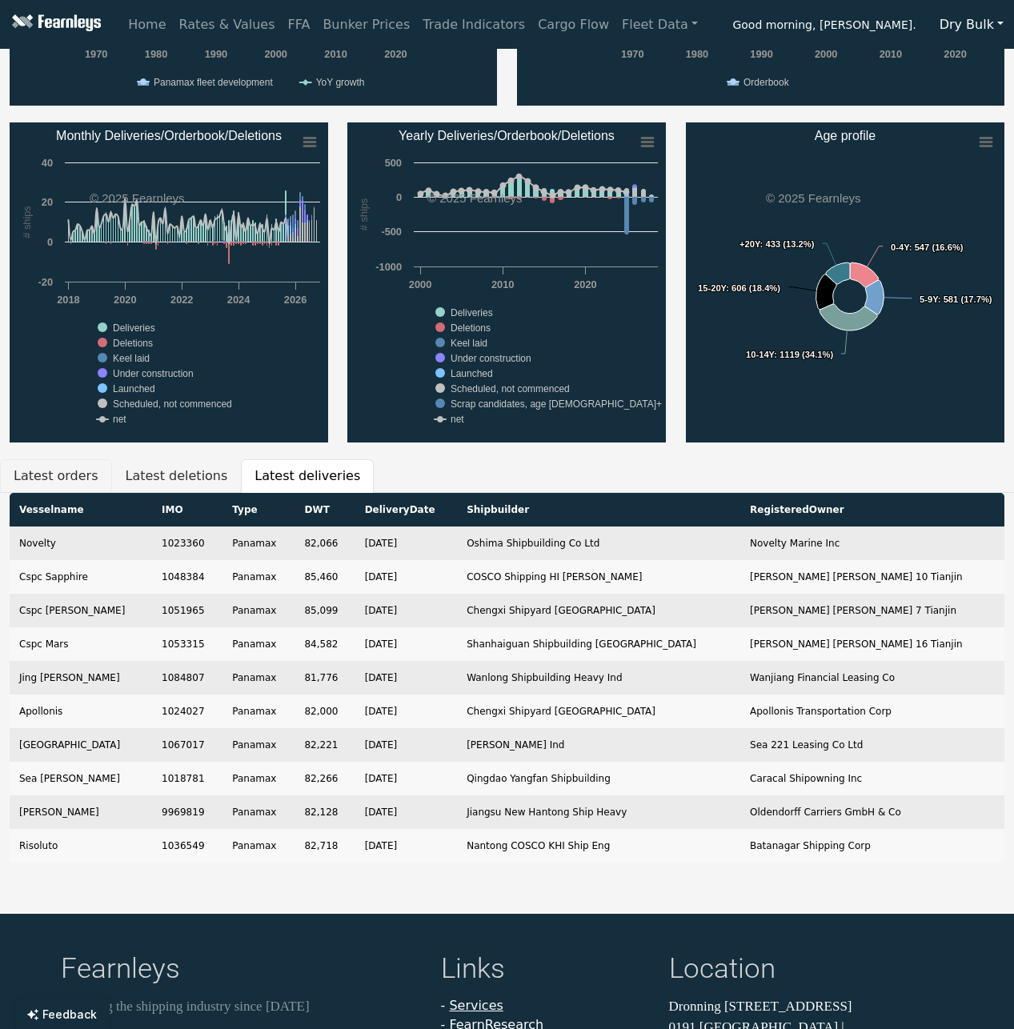
click at [44, 475] on button "Latest orders" at bounding box center [56, 476] width 112 height 34
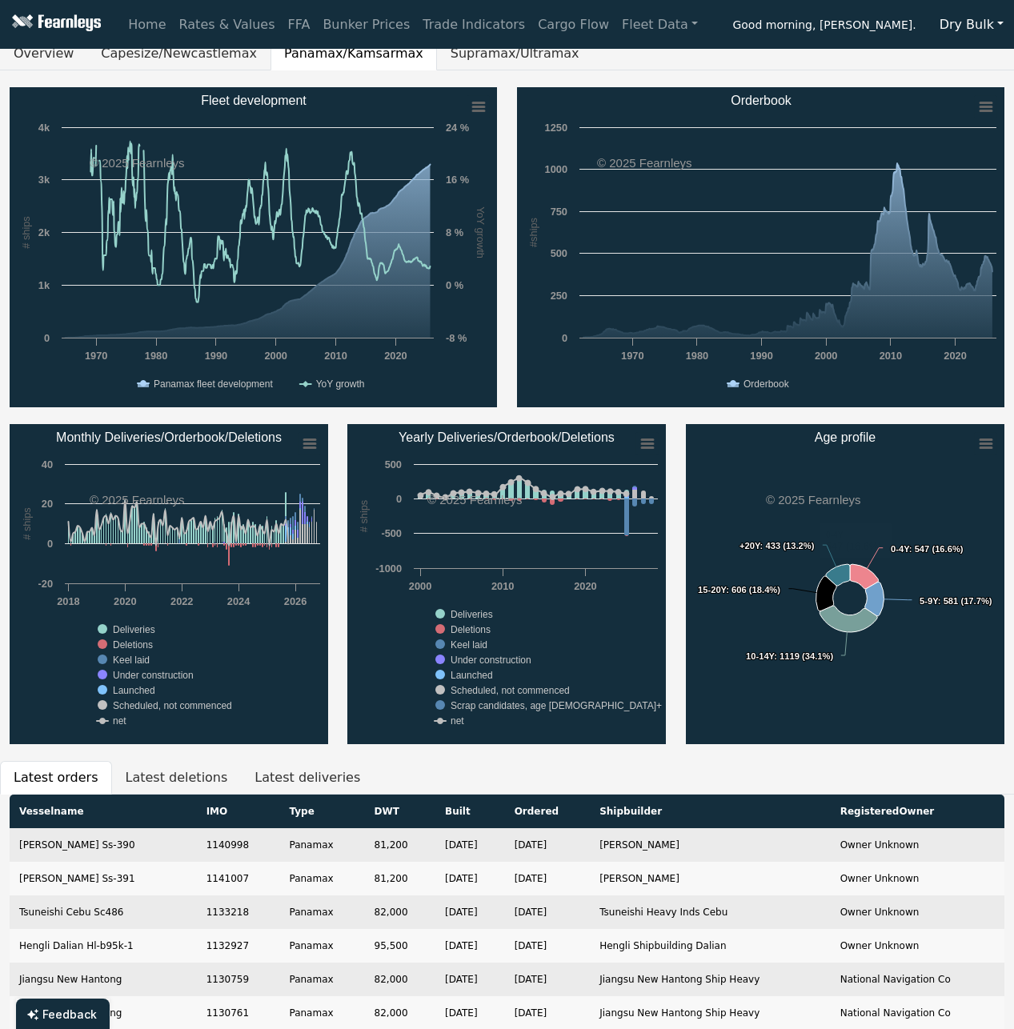
scroll to position [0, 0]
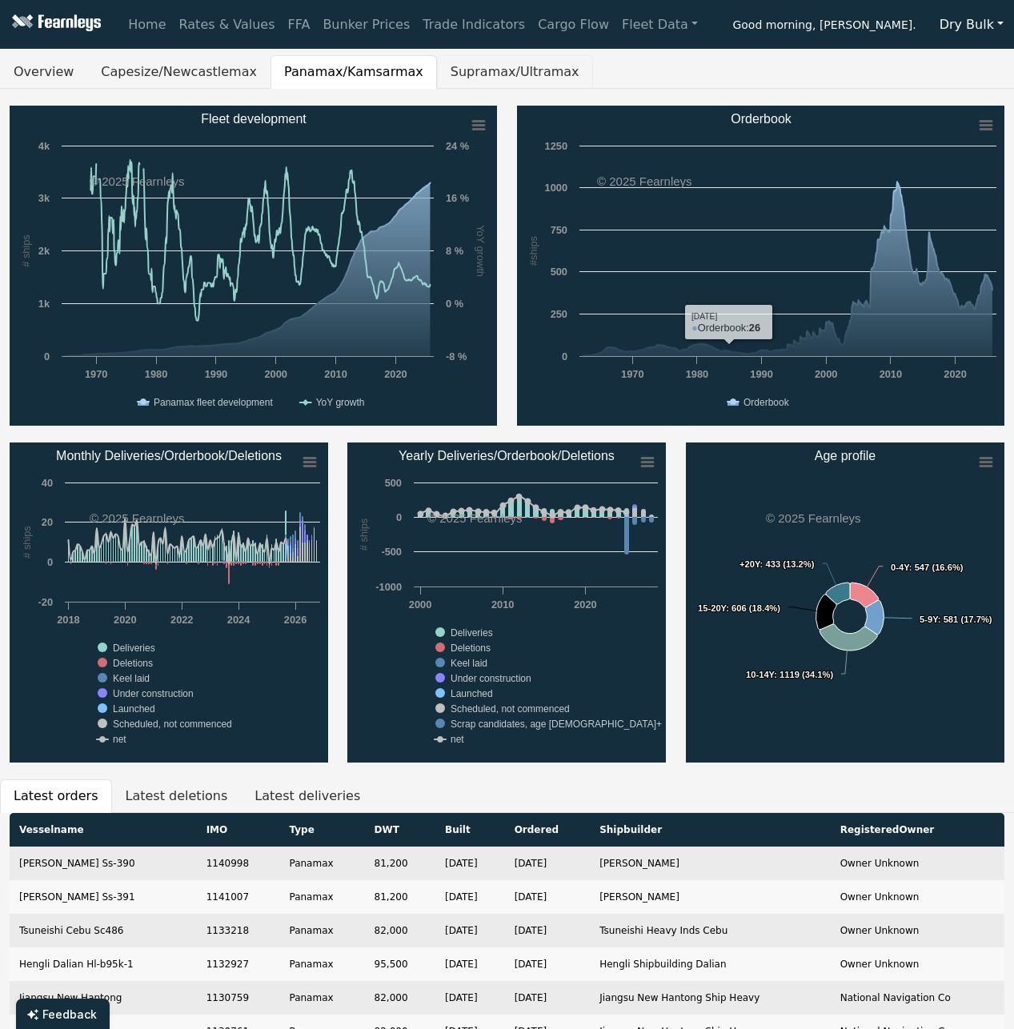
click at [447, 71] on button "Supramax/Ultramax" at bounding box center [515, 72] width 156 height 34
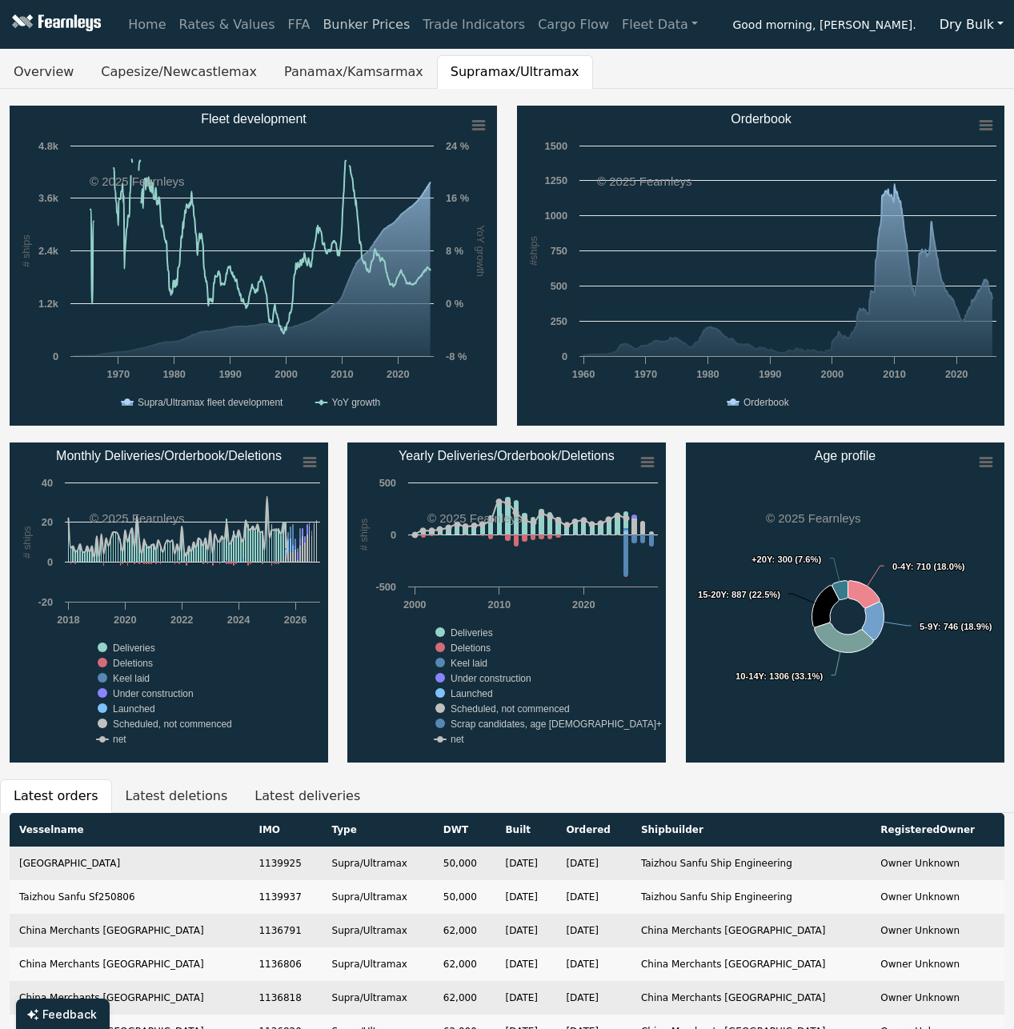
click at [326, 27] on link "Bunker Prices" at bounding box center [366, 25] width 100 height 32
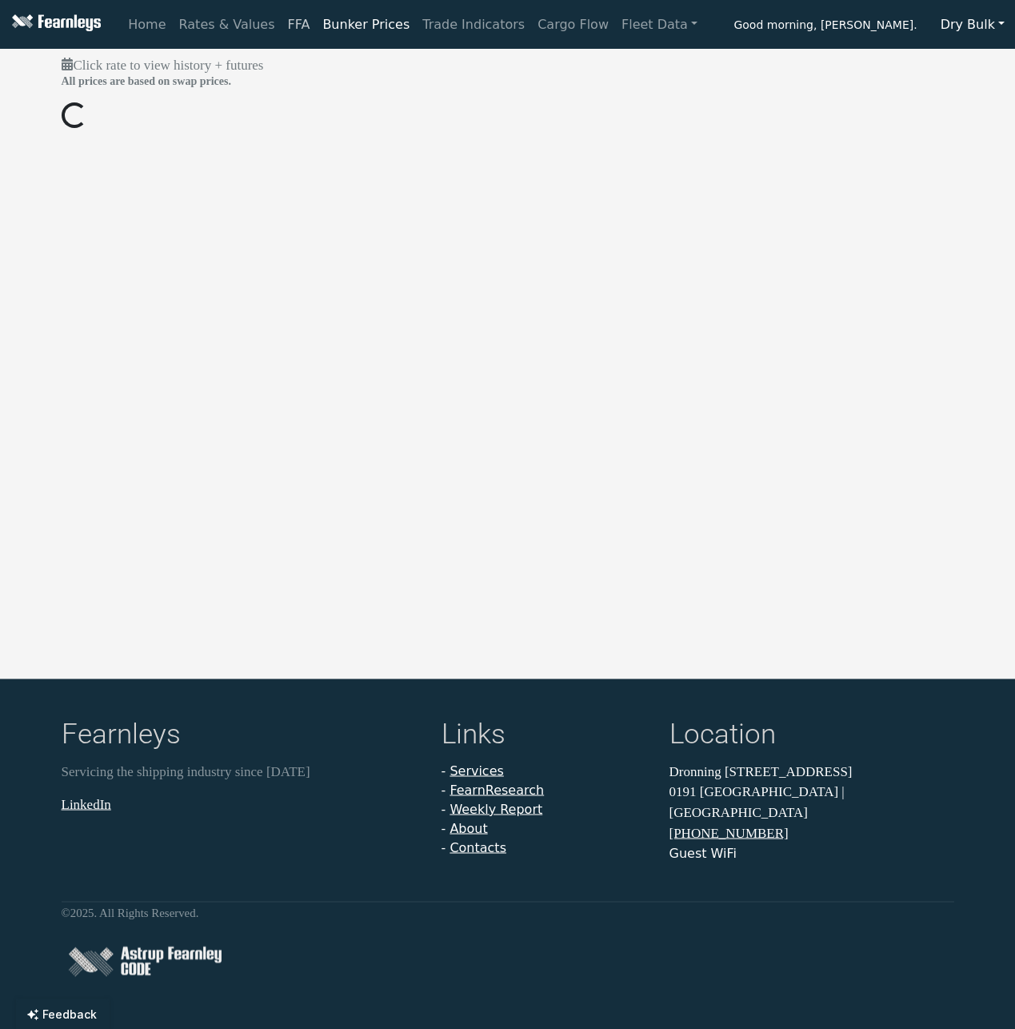
click at [282, 20] on link "FFA" at bounding box center [299, 25] width 35 height 32
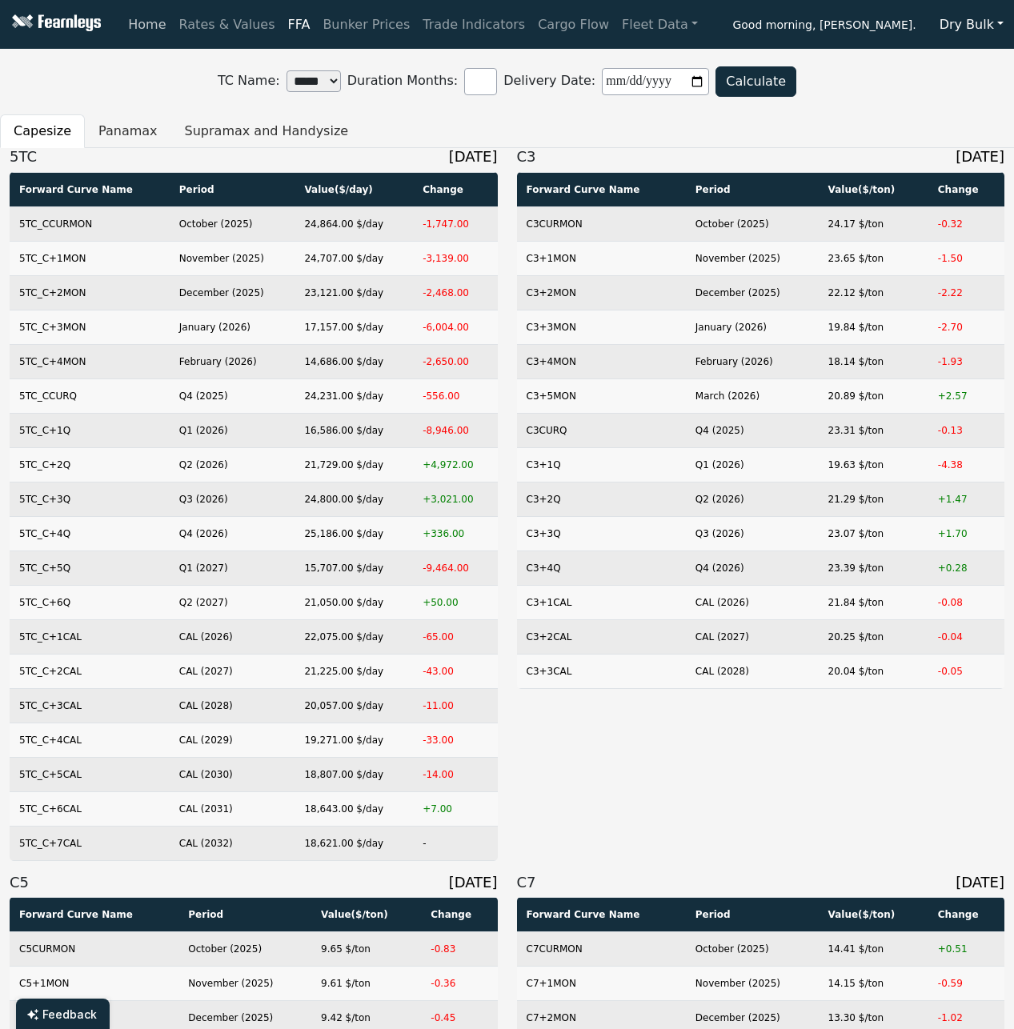
click at [147, 28] on link "Home" at bounding box center [147, 25] width 50 height 32
